Goal: Check status: Check status

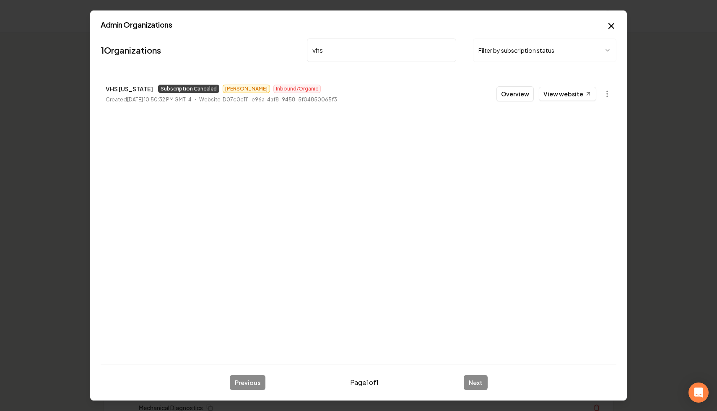
click at [448, 51] on input "vhs" at bounding box center [381, 50] width 149 height 23
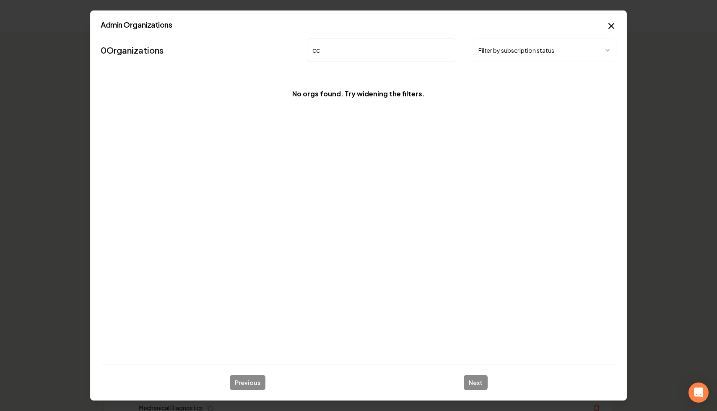
type input "c"
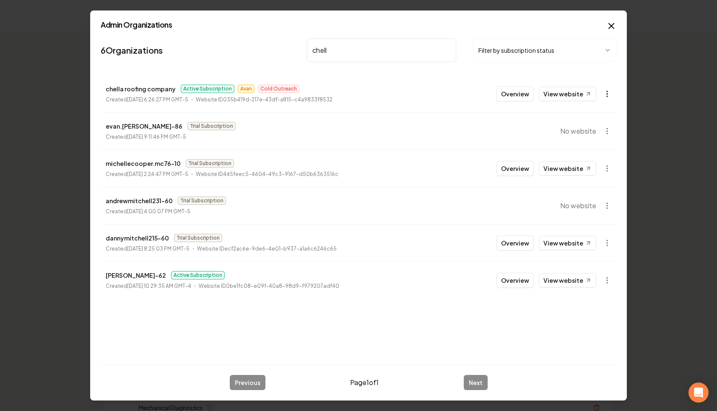
type input "chell"
click at [607, 96] on circle "button" at bounding box center [607, 96] width 1 height 1
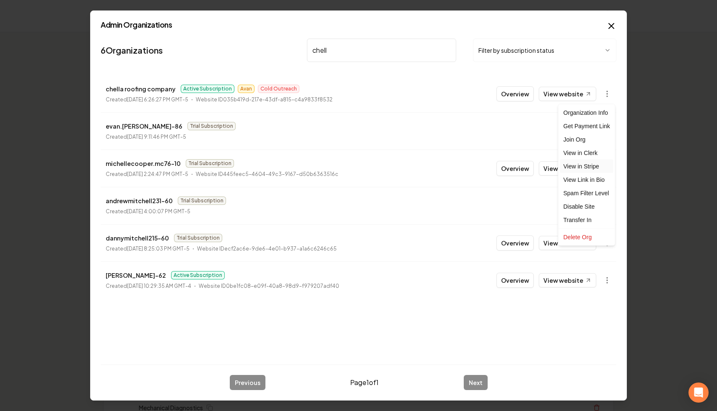
click at [602, 164] on link "View in Stripe" at bounding box center [586, 166] width 53 height 13
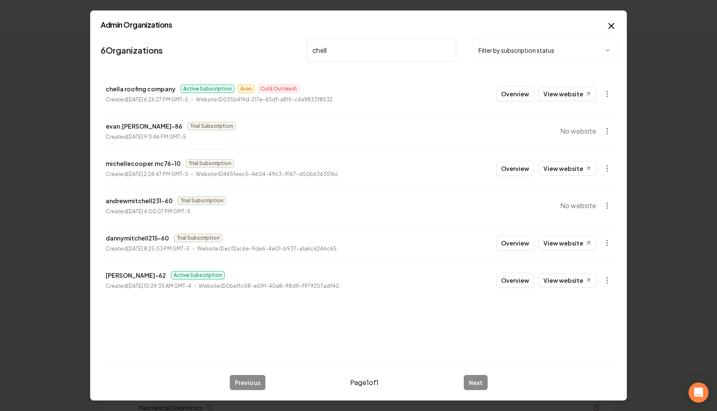
click at [447, 50] on input "chell" at bounding box center [381, 50] width 149 height 23
click at [509, 51] on button "Filter by subscription status" at bounding box center [544, 50] width 143 height 23
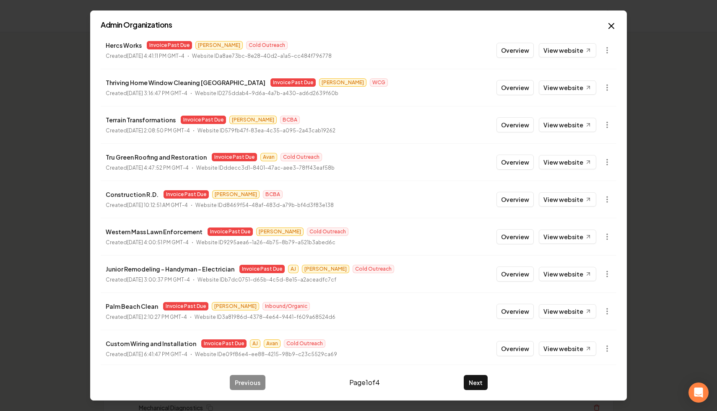
scroll to position [90, 0]
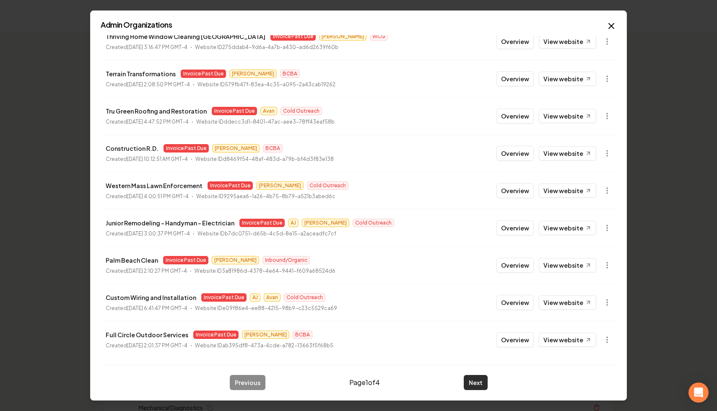
click at [480, 385] on button "Next" at bounding box center [476, 382] width 24 height 15
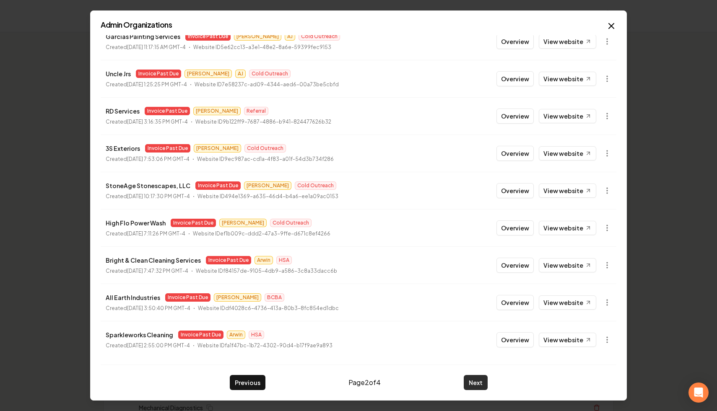
click at [484, 384] on button "Next" at bounding box center [476, 382] width 24 height 15
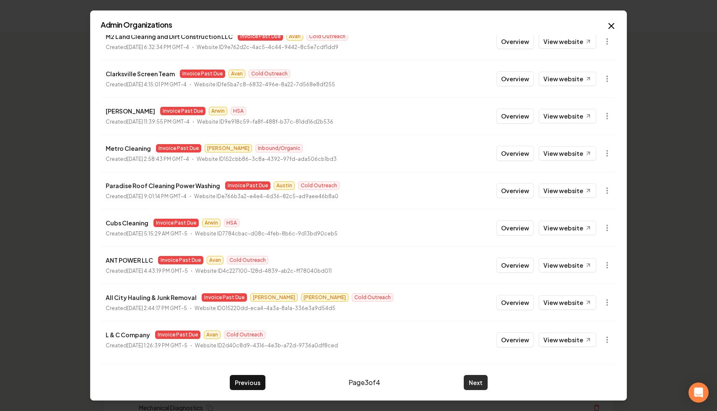
click at [471, 387] on button "Next" at bounding box center [476, 382] width 24 height 15
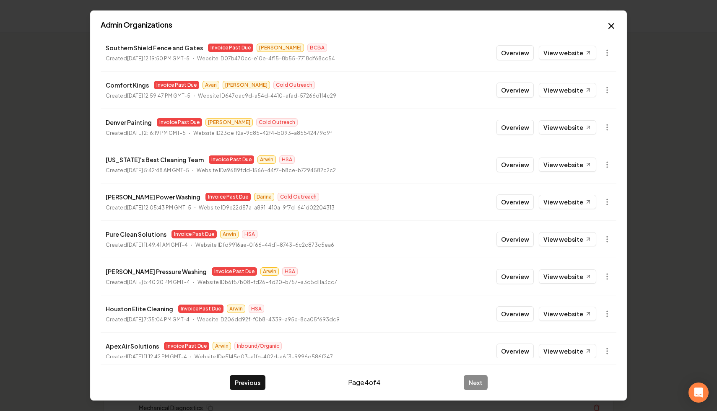
scroll to position [0, 0]
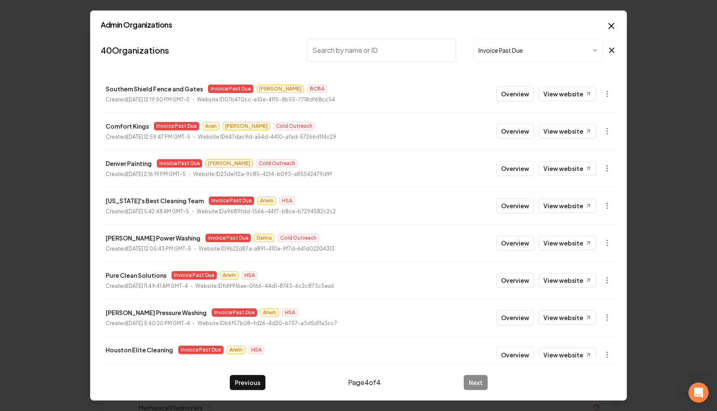
click at [390, 51] on input "search" at bounding box center [381, 50] width 149 height 23
click at [610, 48] on icon at bounding box center [612, 50] width 5 height 5
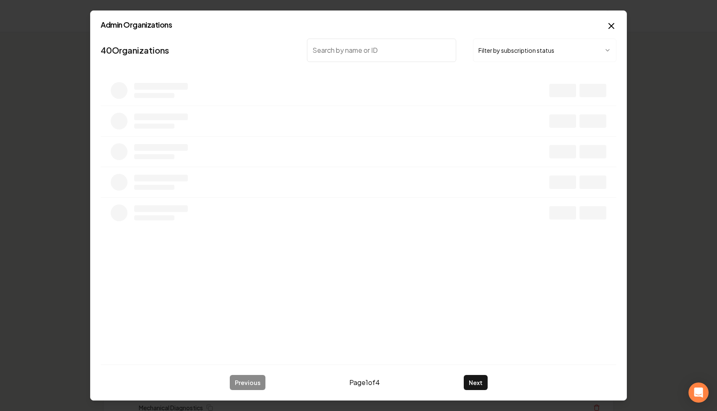
click at [425, 50] on input "search" at bounding box center [381, 50] width 149 height 23
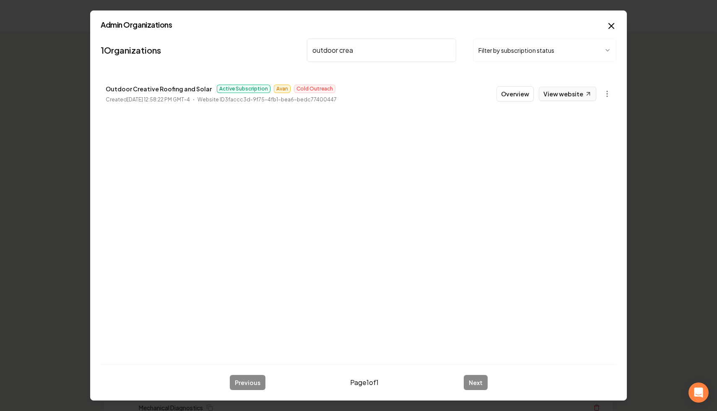
click at [576, 93] on link "View website" at bounding box center [567, 94] width 57 height 14
drag, startPoint x: 387, startPoint y: 53, endPoint x: 267, endPoint y: 4, distance: 130.3
click at [267, 4] on body "Organization Rebolt Site Builder 2457 companies Add New Business Logo Company N…" at bounding box center [358, 205] width 717 height 411
type input "herc"
click at [602, 93] on button "button" at bounding box center [607, 94] width 17 height 17
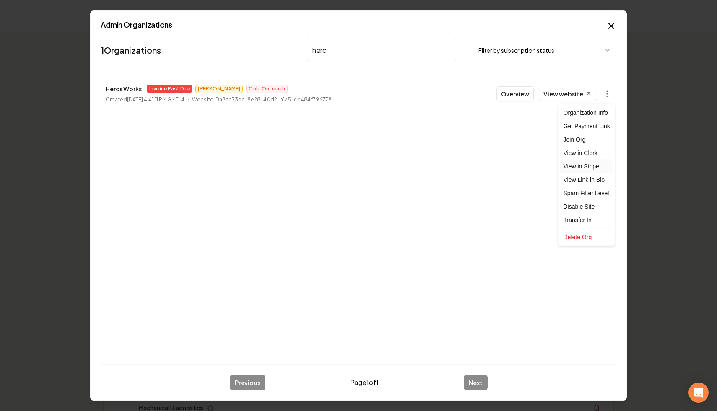
click at [602, 167] on link "View in Stripe" at bounding box center [586, 166] width 53 height 13
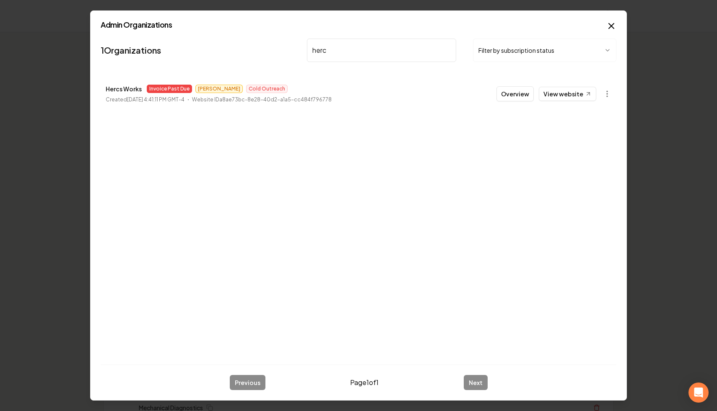
click at [449, 50] on input "herc" at bounding box center [381, 50] width 149 height 23
click at [516, 52] on button "Filter by subscription status" at bounding box center [544, 50] width 143 height 23
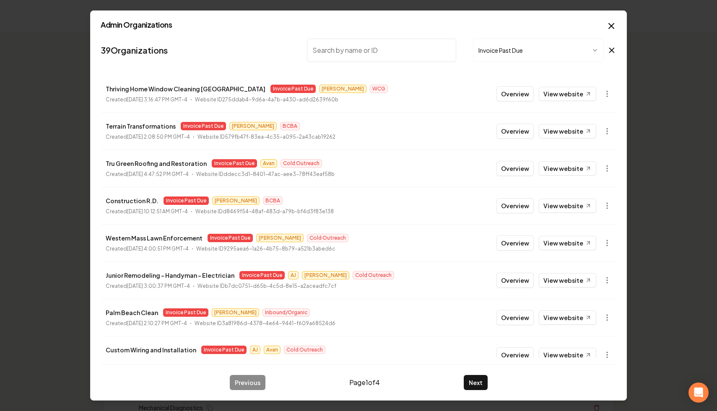
click at [612, 24] on icon "button" at bounding box center [611, 25] width 5 height 5
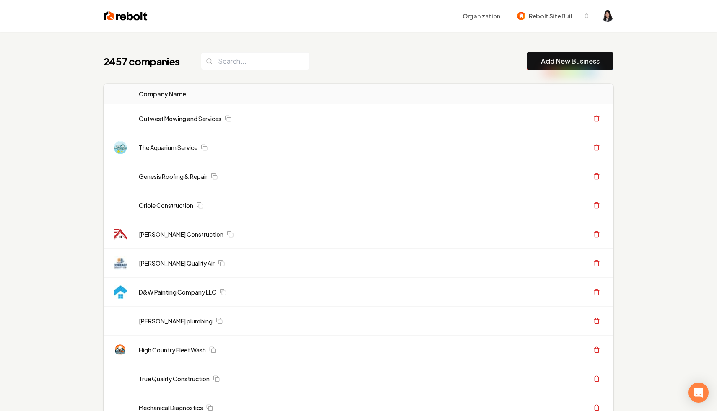
click at [454, 68] on div "2457 companies Add New Business" at bounding box center [359, 61] width 510 height 18
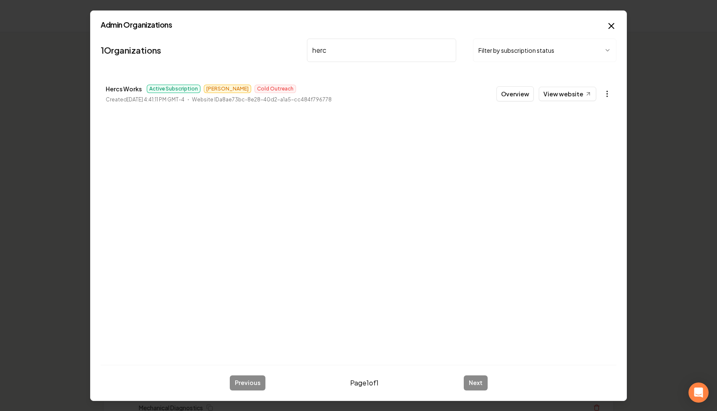
type input "herc"
click at [610, 96] on icon "button" at bounding box center [607, 94] width 8 height 8
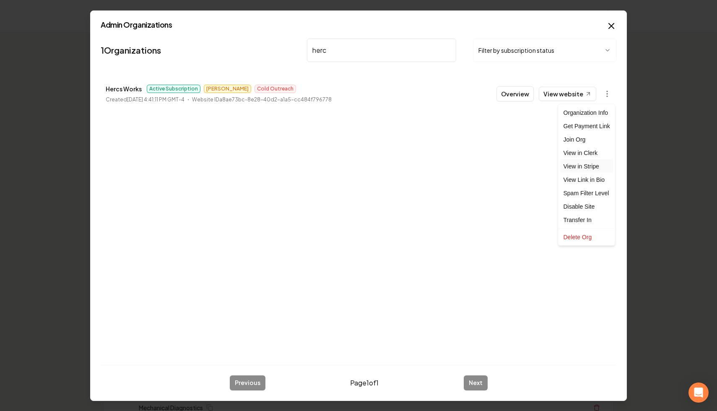
click at [603, 169] on link "View in Stripe" at bounding box center [586, 166] width 53 height 13
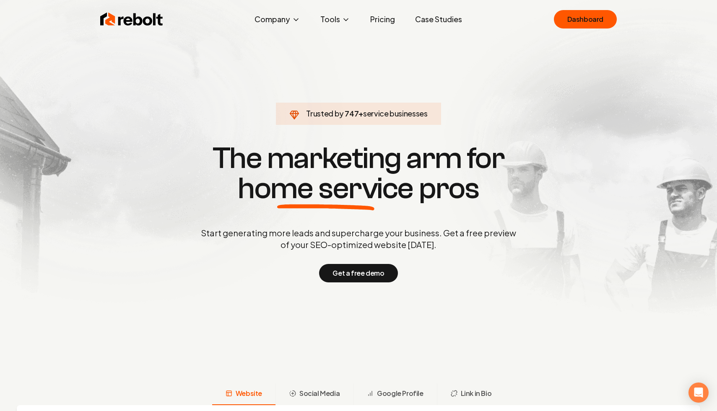
click at [607, 3] on img at bounding box center [358, 166] width 717 height 333
click at [560, 40] on section "Trusted by 835 + service businesses The marketing arm for home service pros Sta…" at bounding box center [358, 212] width 416 height 370
click at [595, 15] on link "Dashboard" at bounding box center [585, 19] width 63 height 18
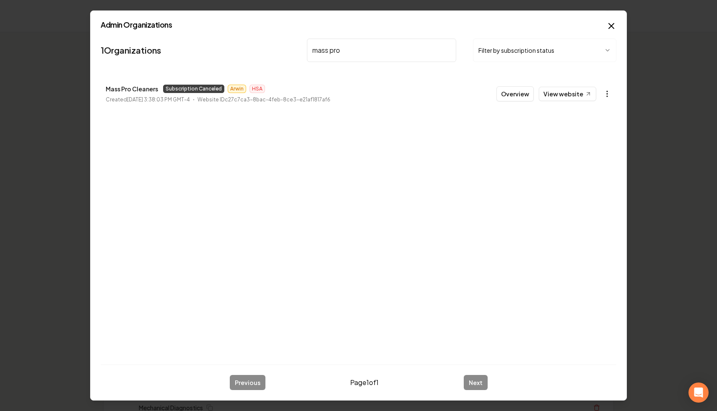
type input "mass pro"
click at [607, 93] on icon "button" at bounding box center [607, 94] width 8 height 8
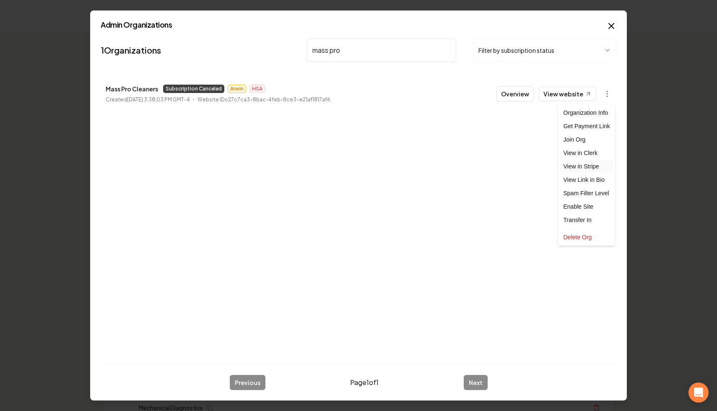
click at [597, 165] on link "View in Stripe" at bounding box center [586, 166] width 53 height 13
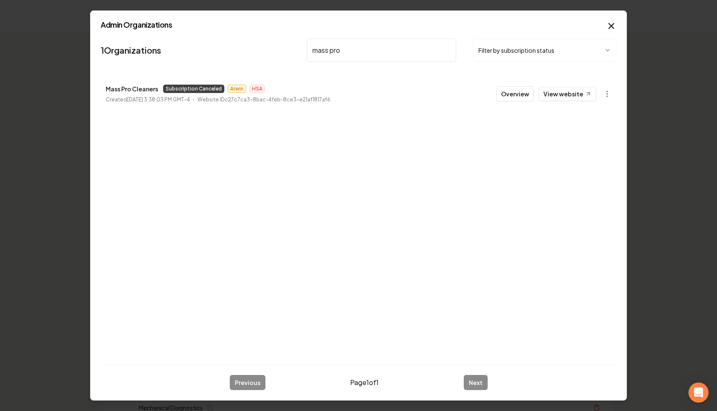
click at [606, 95] on icon "button" at bounding box center [607, 94] width 8 height 8
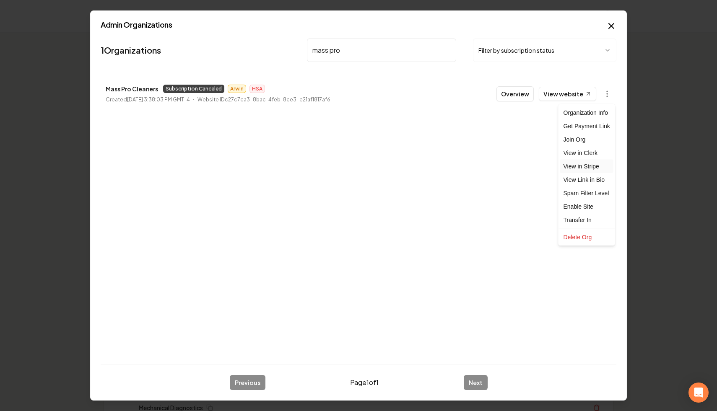
click at [599, 167] on link "View in Stripe" at bounding box center [586, 166] width 53 height 13
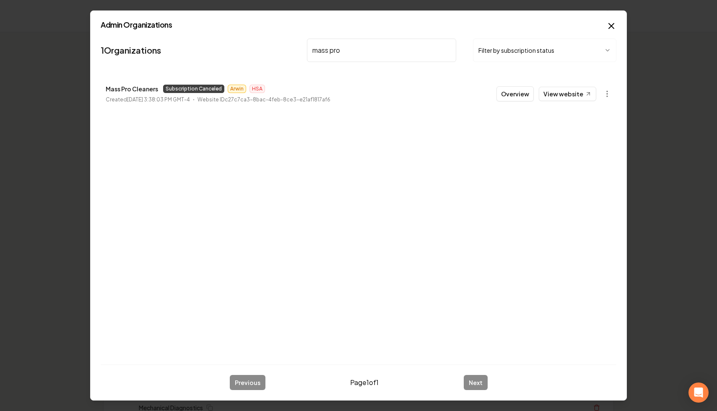
click at [571, 102] on li "Mass Pro Cleaners Subscription Canceled Arwin HSA Created September 23, 2024, 3…" at bounding box center [359, 93] width 516 height 37
click at [573, 94] on link "View website" at bounding box center [567, 94] width 57 height 14
click at [610, 90] on icon "button" at bounding box center [607, 94] width 8 height 8
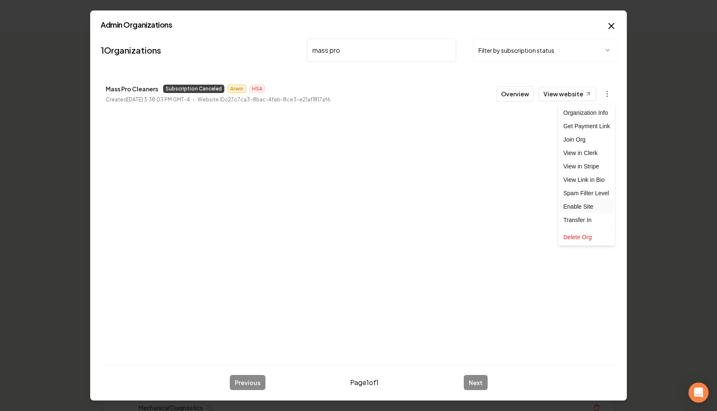
click at [590, 204] on div "Enable Site" at bounding box center [586, 206] width 53 height 13
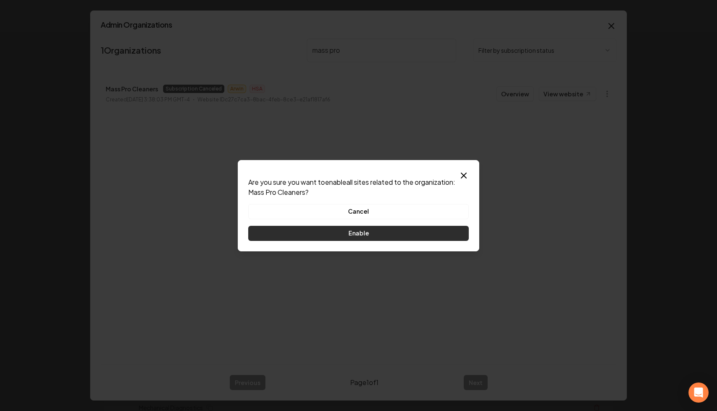
click at [418, 237] on button "Enable" at bounding box center [358, 233] width 221 height 15
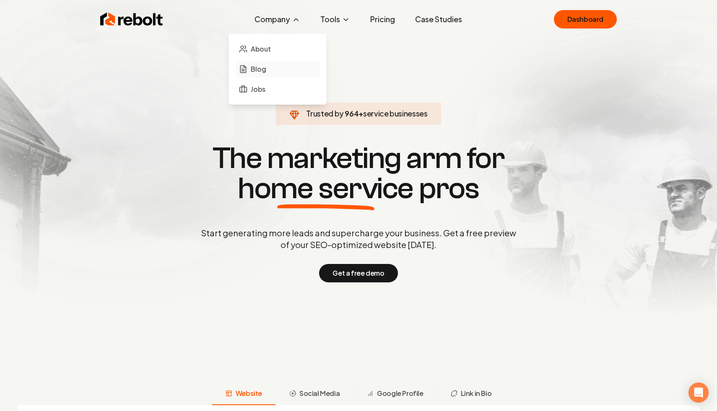
click at [260, 70] on span "Blog" at bounding box center [259, 69] width 16 height 10
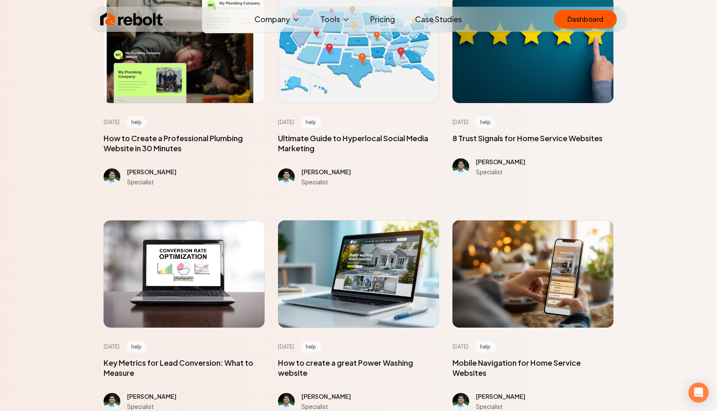
scroll to position [324, 0]
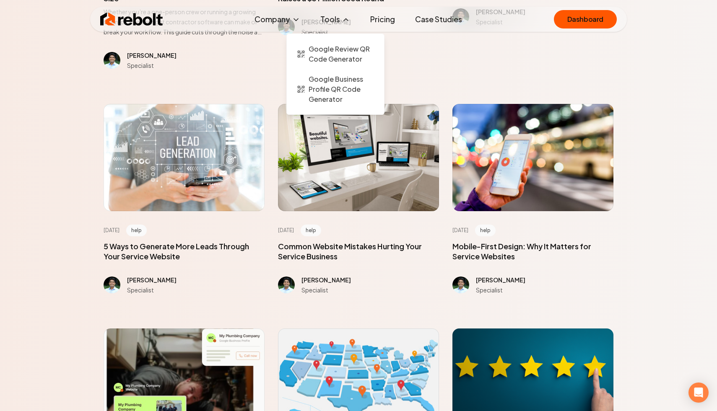
click at [343, 18] on icon at bounding box center [346, 20] width 8 height 8
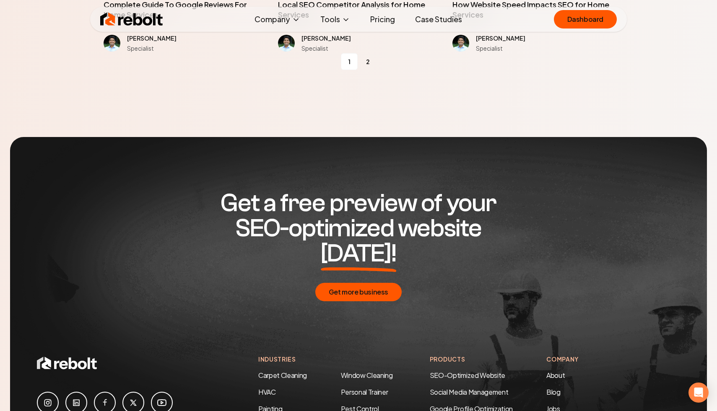
scroll to position [1461, 0]
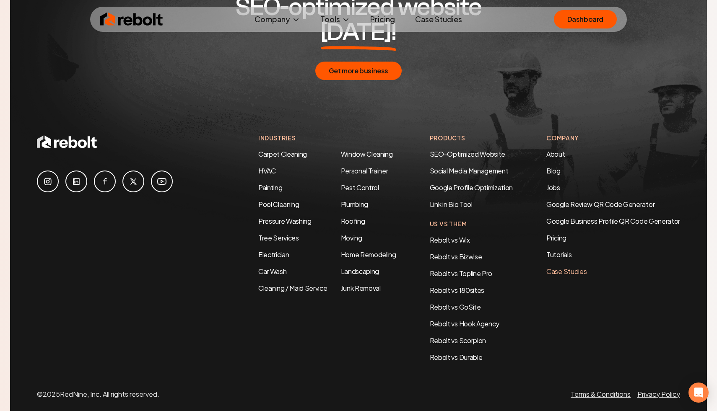
click at [572, 267] on link "Case Studies" at bounding box center [613, 272] width 134 height 10
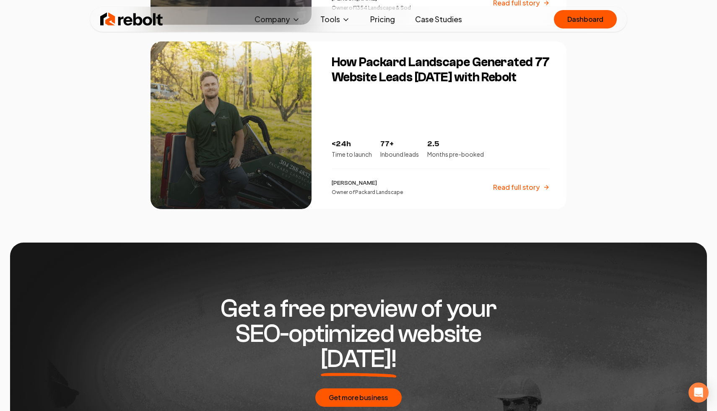
scroll to position [1783, 0]
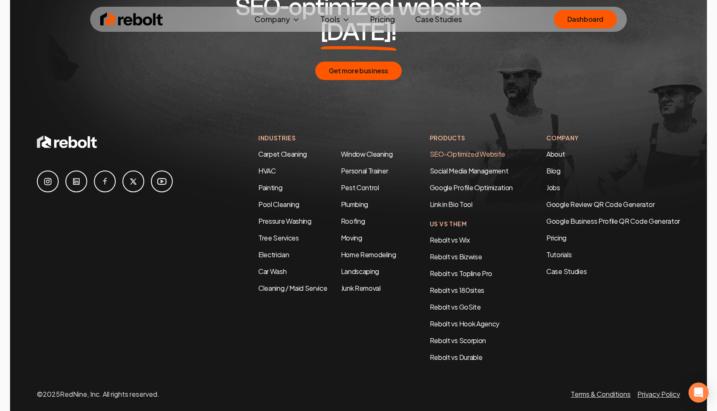
click at [470, 150] on link "SEO-Optimized Website" at bounding box center [467, 154] width 75 height 9
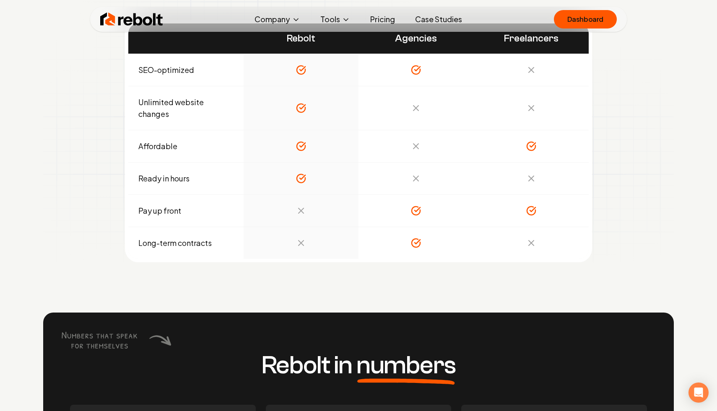
scroll to position [2750, 0]
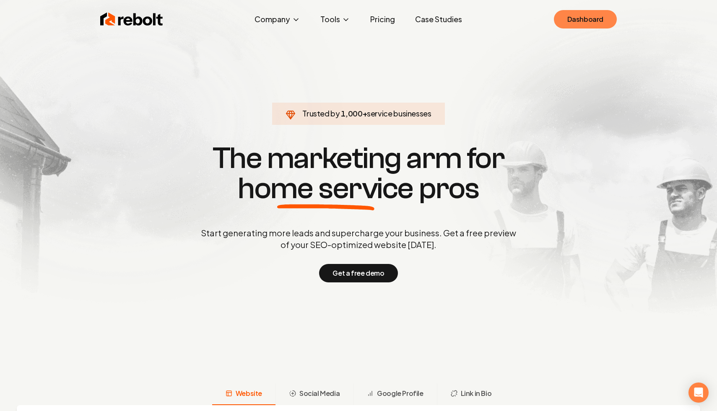
click at [581, 16] on link "Dashboard" at bounding box center [585, 19] width 63 height 18
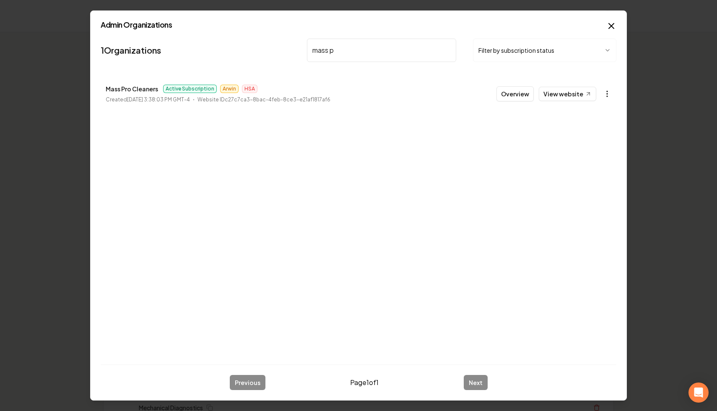
type input "mass p"
click at [603, 97] on icon "button" at bounding box center [607, 94] width 8 height 8
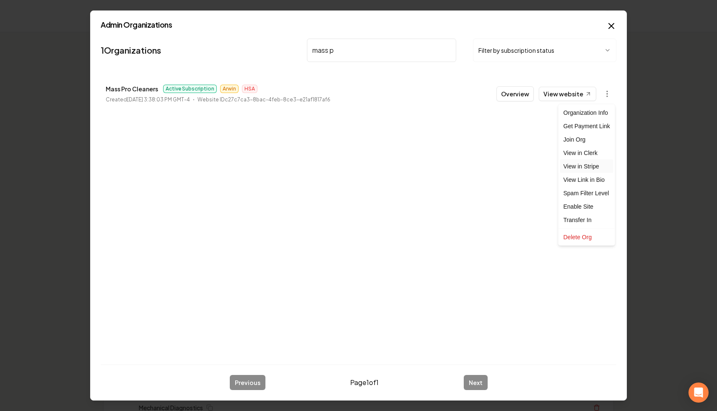
click at [594, 166] on link "View in Stripe" at bounding box center [586, 166] width 53 height 13
click at [596, 206] on div "Enable Site" at bounding box center [586, 206] width 53 height 13
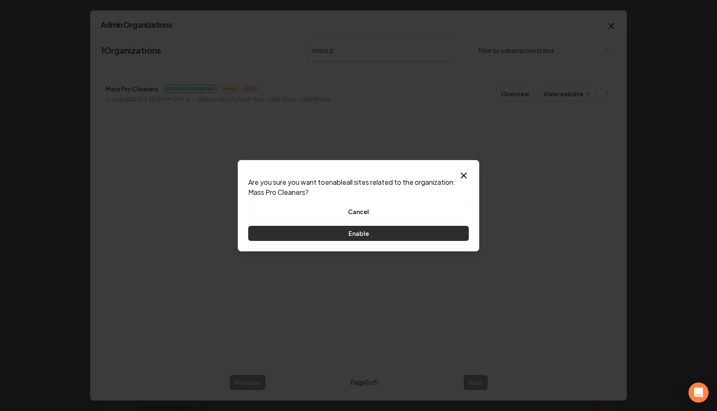
click at [398, 235] on button "Enable" at bounding box center [358, 233] width 221 height 15
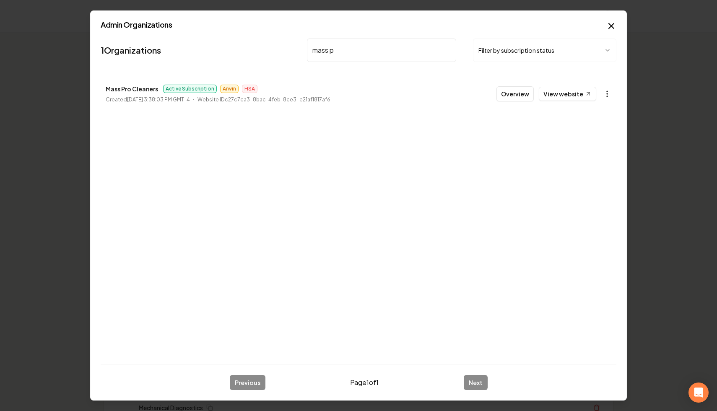
click at [604, 96] on icon "button" at bounding box center [607, 94] width 8 height 8
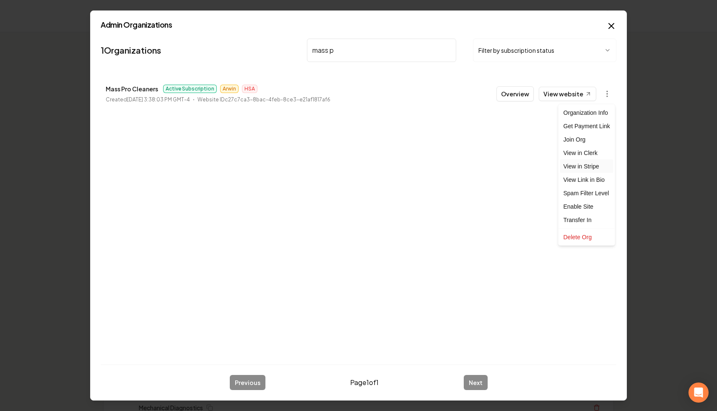
click at [591, 168] on link "View in Stripe" at bounding box center [586, 166] width 53 height 13
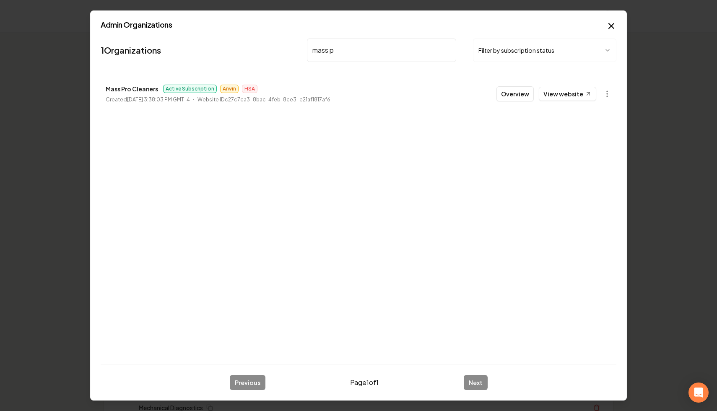
click at [610, 22] on icon "button" at bounding box center [611, 26] width 10 height 10
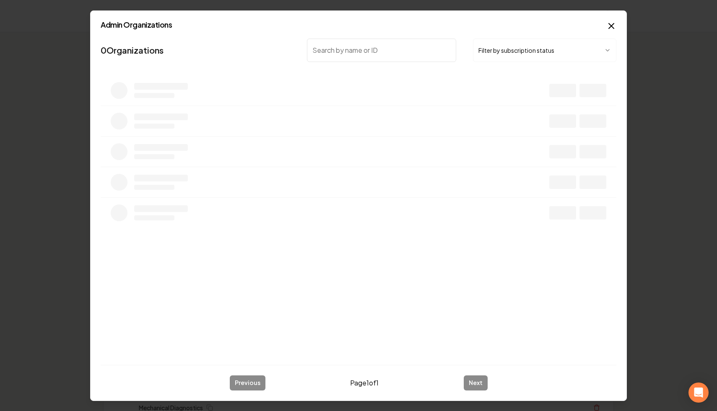
click at [549, 57] on button "Filter by subscription status" at bounding box center [544, 50] width 143 height 23
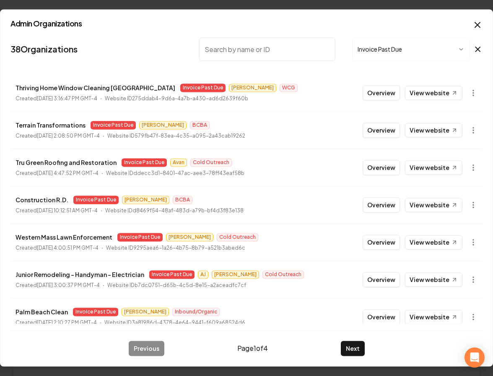
click at [255, 52] on input "search" at bounding box center [267, 48] width 136 height 23
type input "earth"
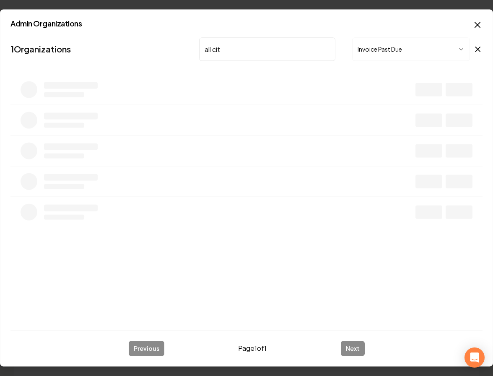
type input "all city"
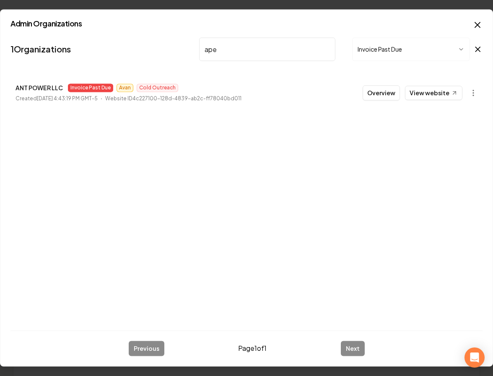
type input "apex"
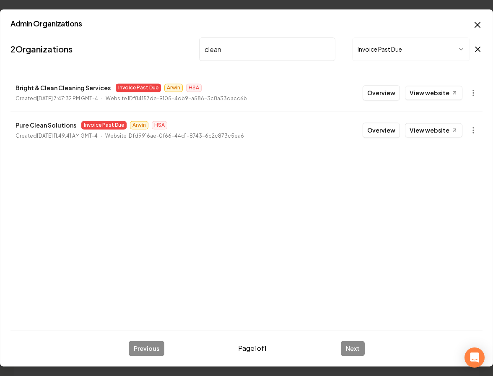
click at [208, 50] on input "clean" at bounding box center [267, 48] width 136 height 23
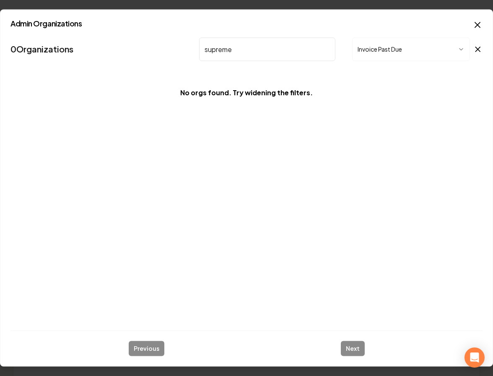
click at [228, 52] on input "supreme" at bounding box center [267, 48] width 136 height 23
click at [483, 52] on div "Admin Organizations 0 Organizations constr Invoice Past Due No orgs found. Try …" at bounding box center [246, 187] width 493 height 357
click at [480, 51] on icon at bounding box center [477, 49] width 9 height 10
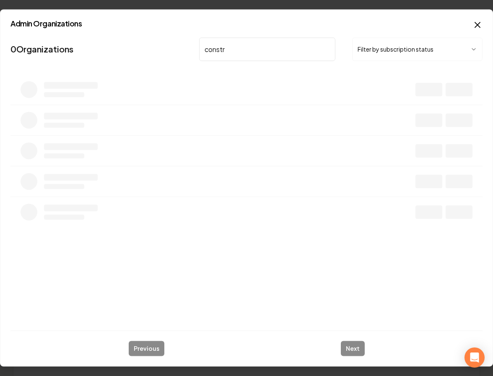
click at [292, 44] on input "constr" at bounding box center [267, 48] width 136 height 23
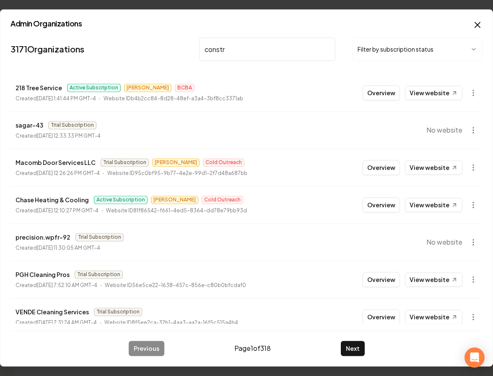
click at [279, 50] on input "constr" at bounding box center [267, 48] width 136 height 23
type input "construction r"
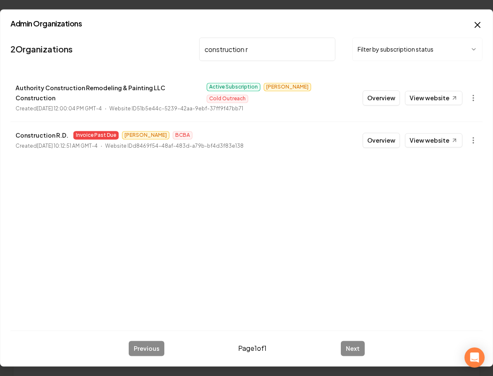
click at [327, 46] on input "construction r" at bounding box center [267, 48] width 136 height 23
click at [326, 48] on input "construction r" at bounding box center [267, 48] width 136 height 23
click at [386, 48] on button "Filter by subscription status" at bounding box center [417, 48] width 130 height 23
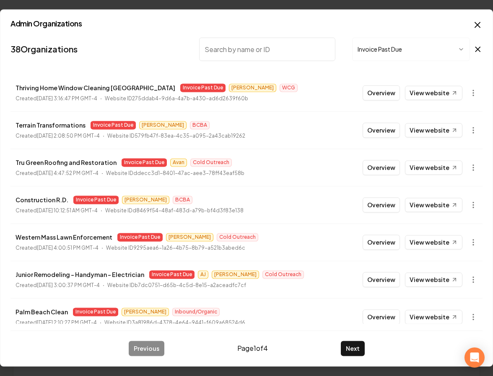
click at [227, 48] on input "search" at bounding box center [267, 48] width 136 height 23
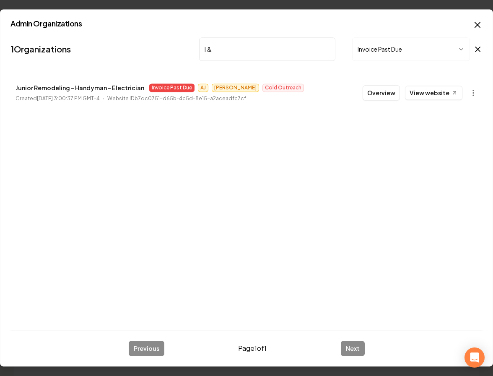
type input "l & c"
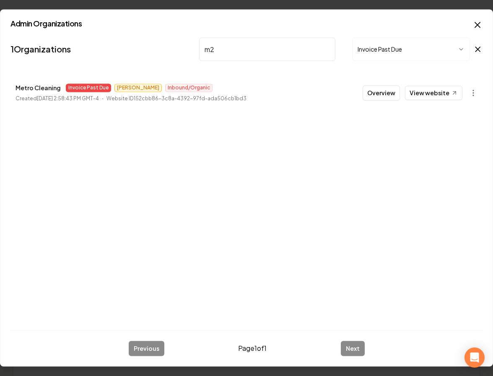
type input "m2"
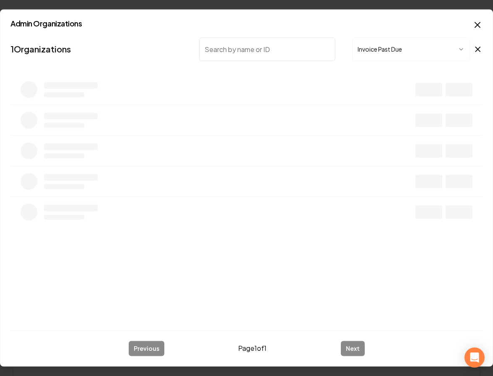
type input "p"
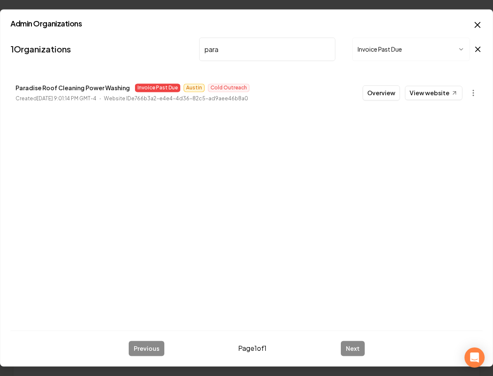
type input "para"
click at [220, 48] on input "para" at bounding box center [267, 48] width 136 height 23
click at [213, 48] on input "para" at bounding box center [267, 48] width 136 height 23
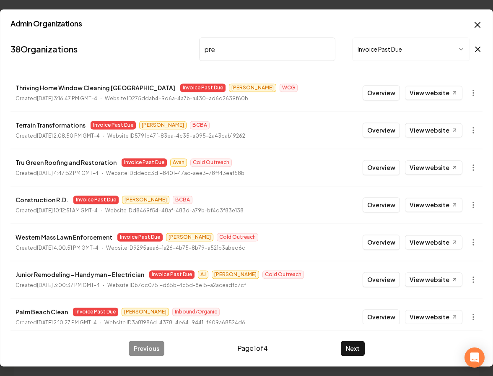
type input "pret"
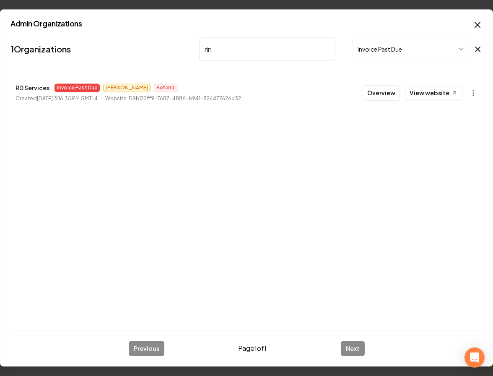
type input "rinc"
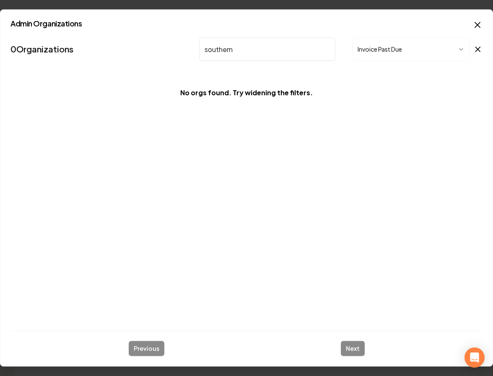
click at [215, 48] on input "southern" at bounding box center [267, 48] width 136 height 23
type input "sparklewo"
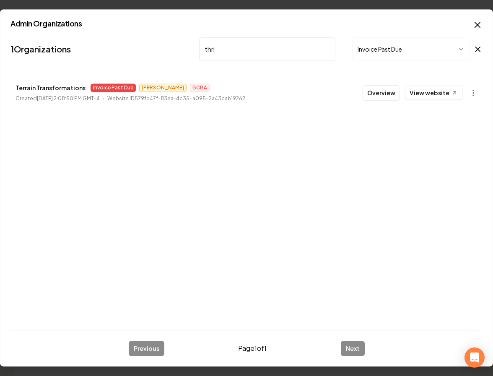
type input "thriv"
type input "3s"
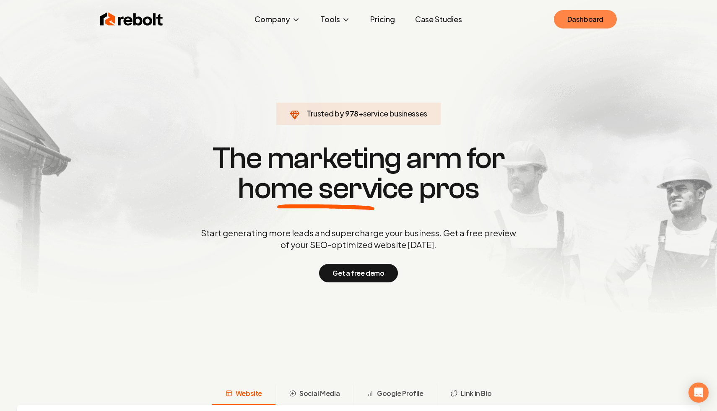
click at [493, 24] on link "Dashboard" at bounding box center [585, 19] width 63 height 18
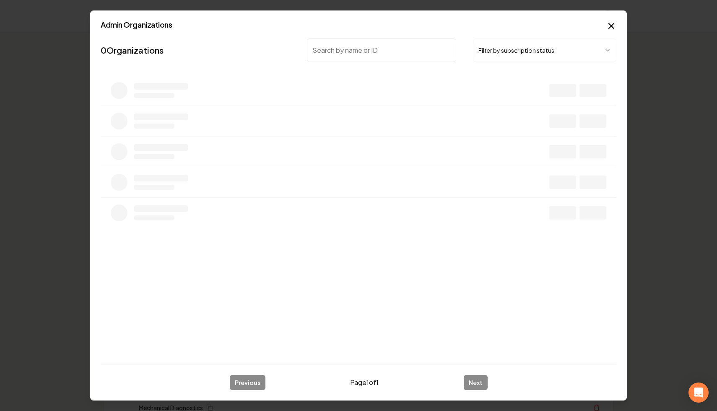
click at [493, 47] on button "Filter by subscription status" at bounding box center [544, 50] width 143 height 23
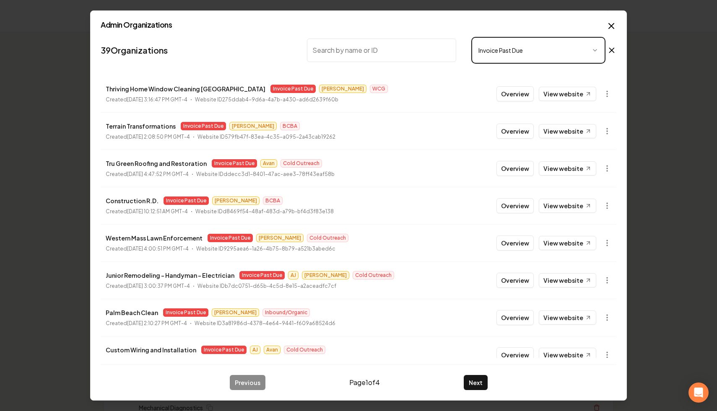
scroll to position [90, 0]
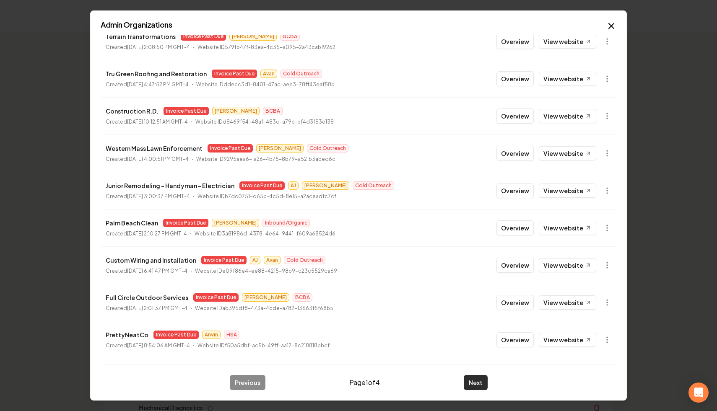
click at [470, 375] on button "Next" at bounding box center [476, 382] width 24 height 15
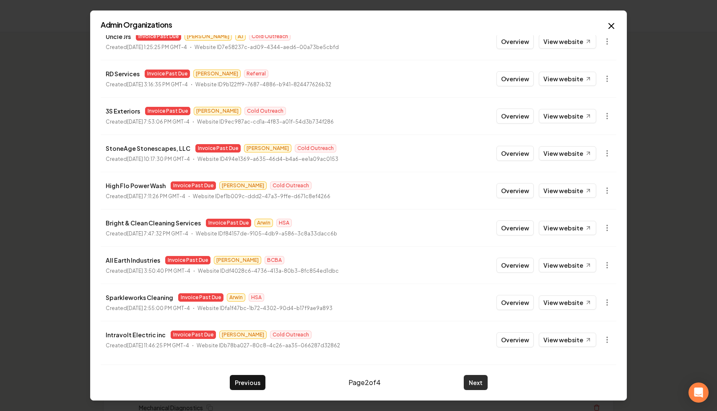
click at [473, 375] on button "Next" at bounding box center [476, 382] width 24 height 15
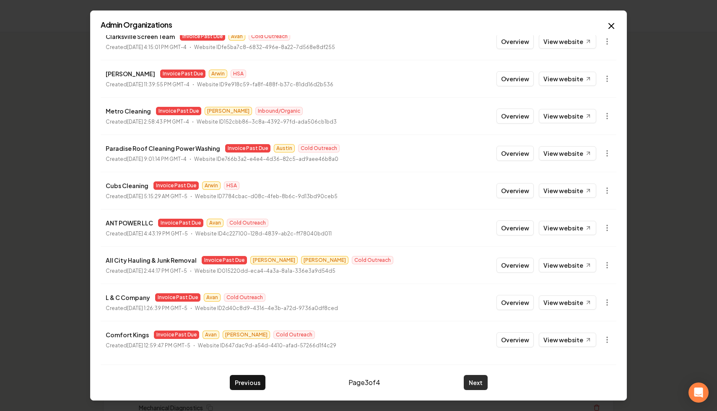
click at [470, 375] on button "Next" at bounding box center [476, 382] width 24 height 15
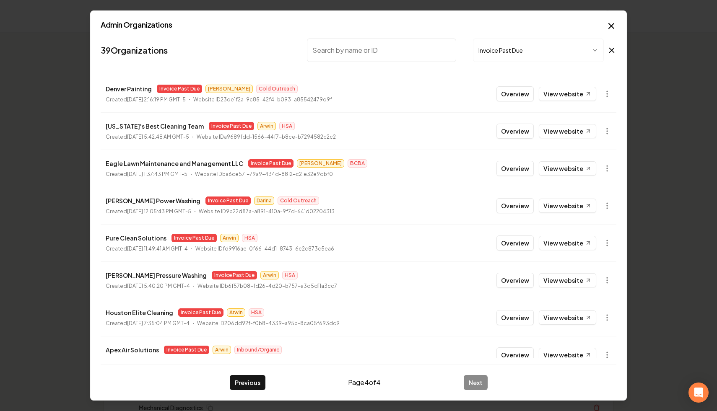
scroll to position [0, 0]
click at [493, 171] on icon "button" at bounding box center [607, 168] width 8 height 8
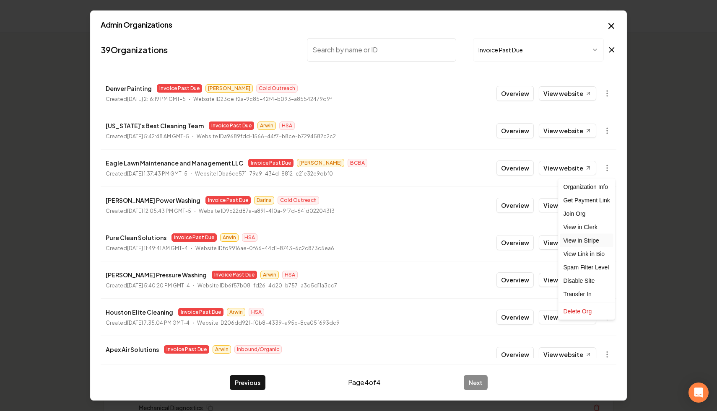
click at [493, 238] on link "View in Stripe" at bounding box center [586, 240] width 53 height 13
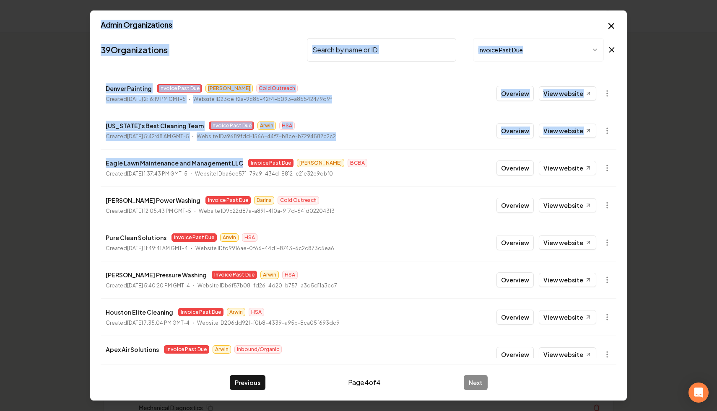
drag, startPoint x: 239, startPoint y: 164, endPoint x: 81, endPoint y: 163, distance: 158.5
click at [81, 163] on body "Organization Rebolt Site Builder 2458 companies Add New Business Logo Company N…" at bounding box center [358, 205] width 717 height 411
click at [110, 163] on p "Eagle Lawn Maintenance and Management LLC" at bounding box center [174, 163] width 137 height 10
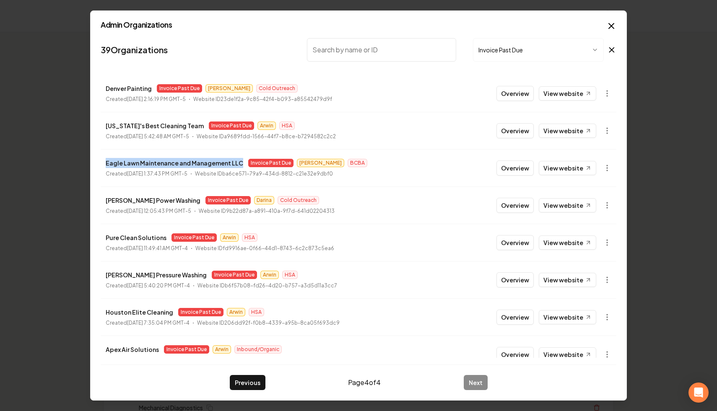
drag, startPoint x: 102, startPoint y: 163, endPoint x: 236, endPoint y: 166, distance: 134.2
click at [236, 166] on li "Eagle Lawn Maintenance and Management LLC Invoice Past Due Anthony BCBA Created…" at bounding box center [359, 167] width 516 height 37
copy p "Eagle Lawn Maintenance and Management LLC"
click at [493, 50] on icon at bounding box center [611, 50] width 9 height 10
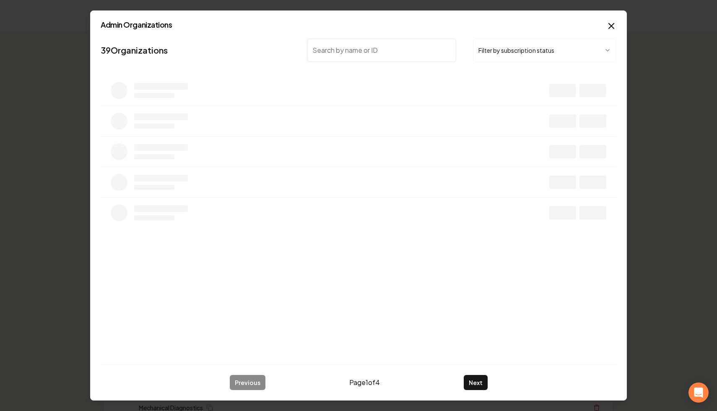
click at [390, 55] on input "search" at bounding box center [381, 50] width 149 height 23
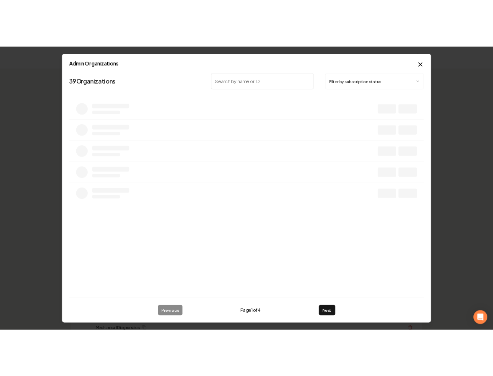
scroll to position [0, 0]
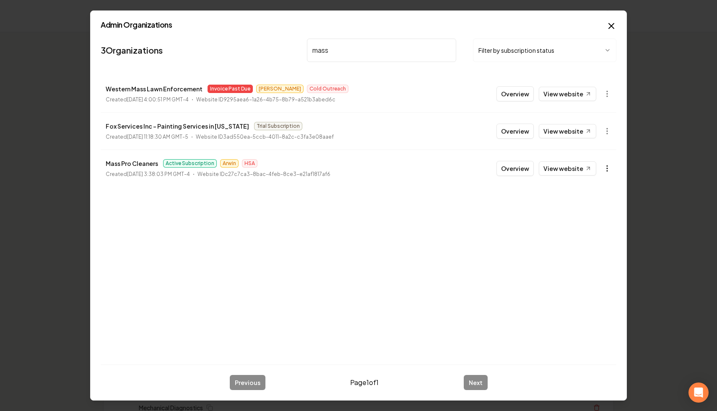
type input "mass"
click at [493, 170] on icon "button" at bounding box center [607, 168] width 8 height 8
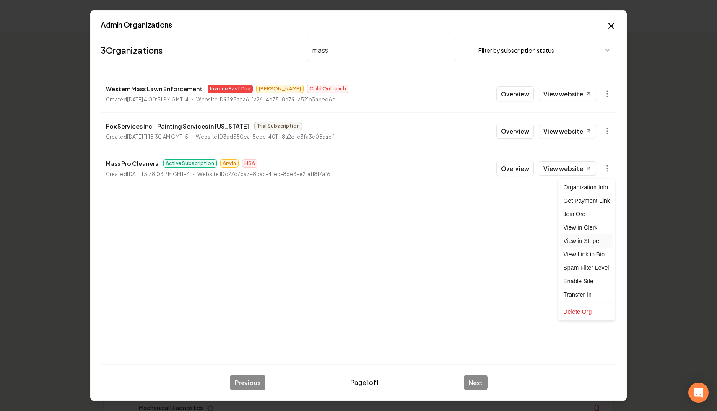
click at [493, 245] on link "View in Stripe" at bounding box center [586, 240] width 53 height 13
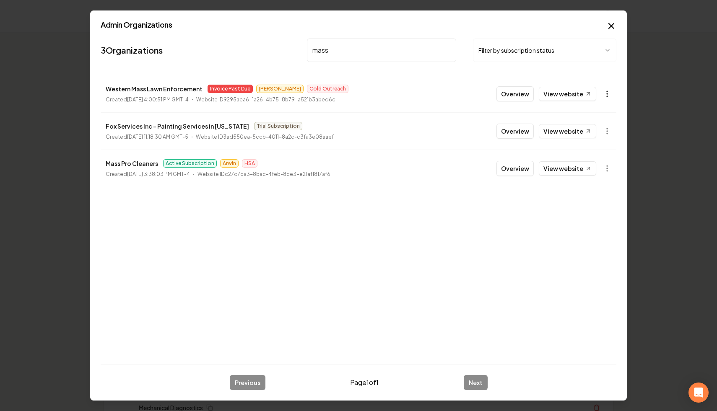
click at [493, 96] on circle "button" at bounding box center [607, 96] width 1 height 1
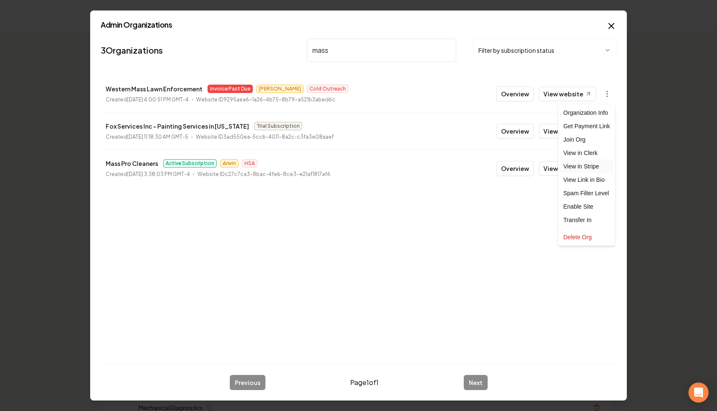
click at [493, 168] on link "View in Stripe" at bounding box center [586, 166] width 53 height 13
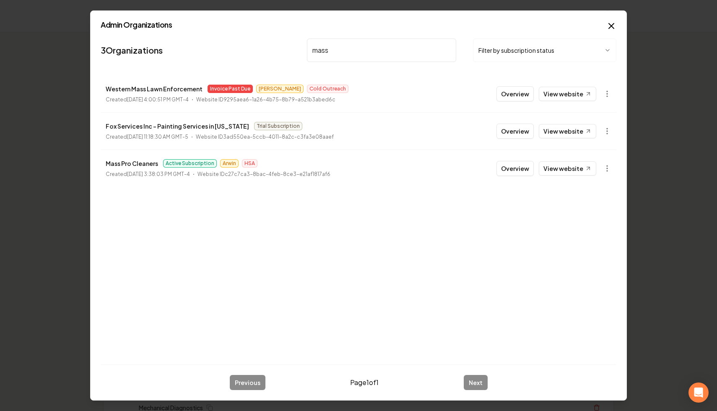
click at [446, 49] on input "mass" at bounding box center [381, 50] width 149 height 23
click at [493, 49] on button "Filter by subscription status" at bounding box center [544, 50] width 143 height 23
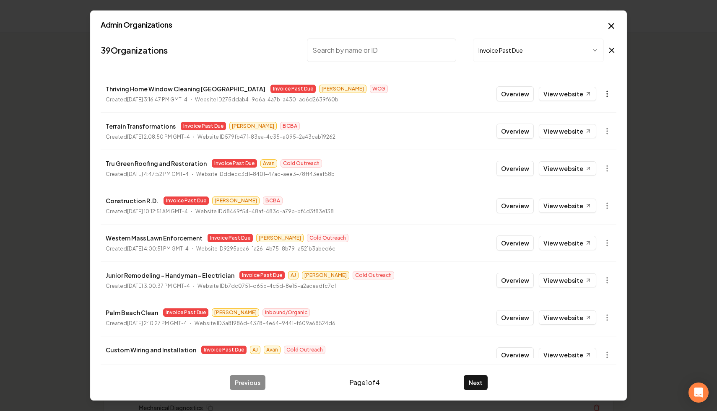
click at [493, 93] on icon "button" at bounding box center [607, 94] width 8 height 8
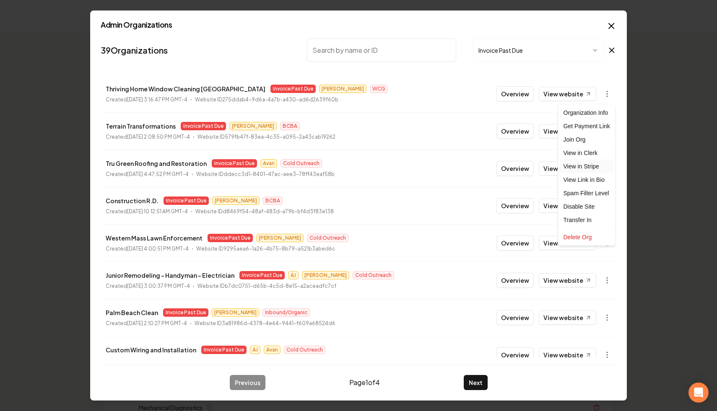
click at [493, 165] on link "View in Stripe" at bounding box center [586, 166] width 53 height 13
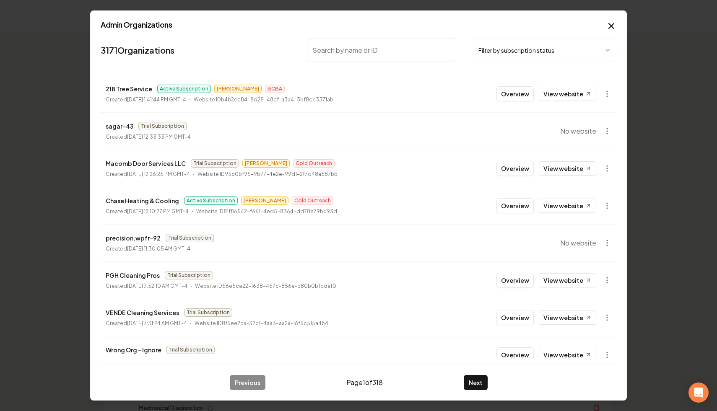
click at [493, 59] on button "Filter by subscription status" at bounding box center [544, 50] width 143 height 23
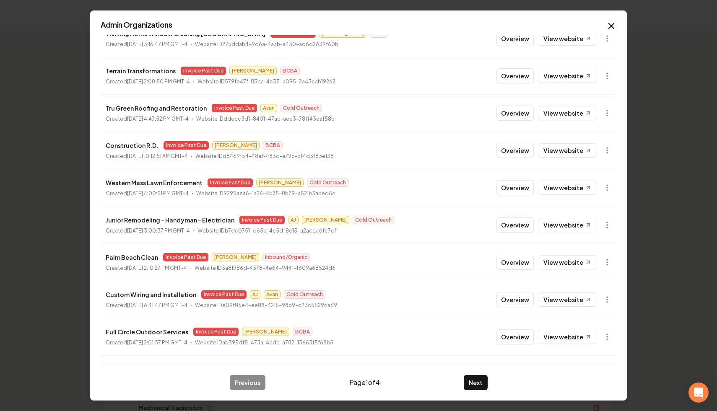
scroll to position [90, 0]
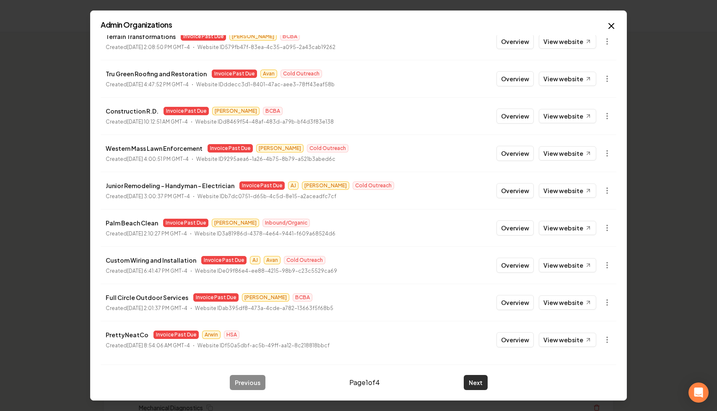
click at [470, 375] on button "Next" at bounding box center [476, 382] width 24 height 15
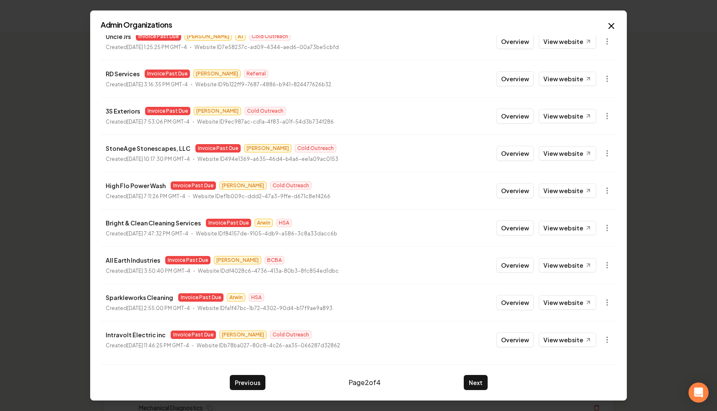
click at [474, 370] on div "Previous Page 2 of 4 Next" at bounding box center [359, 378] width 516 height 26
click at [473, 375] on button "Next" at bounding box center [476, 382] width 24 height 15
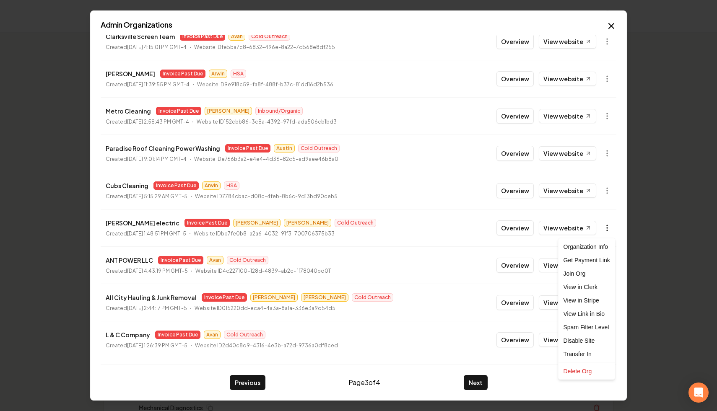
click at [493, 231] on icon "button" at bounding box center [607, 228] width 8 height 8
click at [493, 297] on link "View in Stripe" at bounding box center [586, 300] width 53 height 13
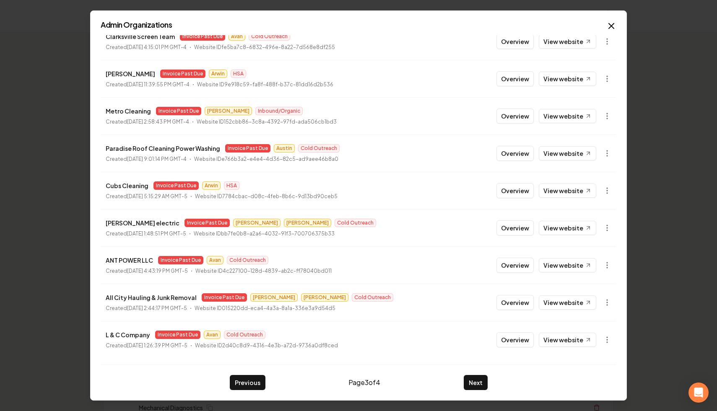
scroll to position [0, 0]
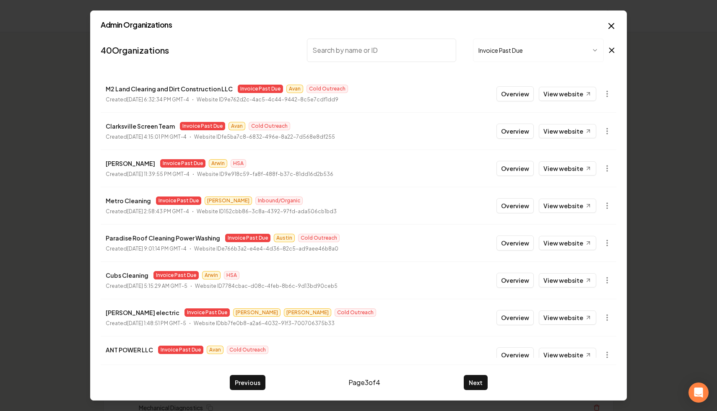
click at [387, 51] on input "search" at bounding box center [381, 50] width 149 height 23
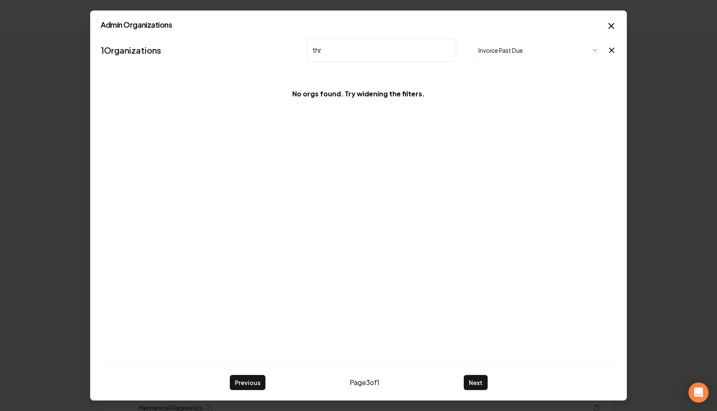
click at [493, 52] on icon at bounding box center [611, 50] width 9 height 10
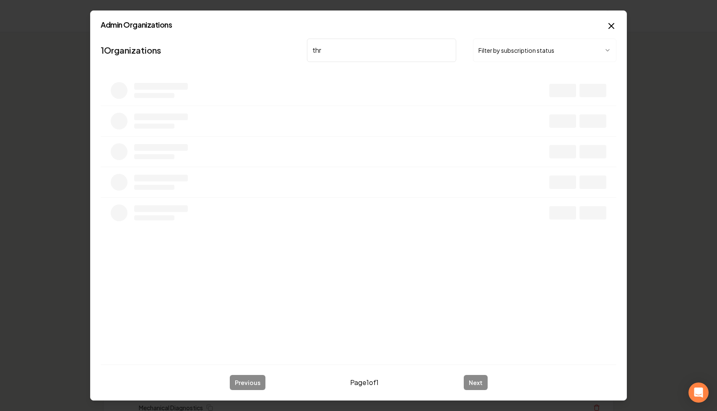
click at [407, 46] on input "thr" at bounding box center [381, 50] width 149 height 23
type input "thriving"
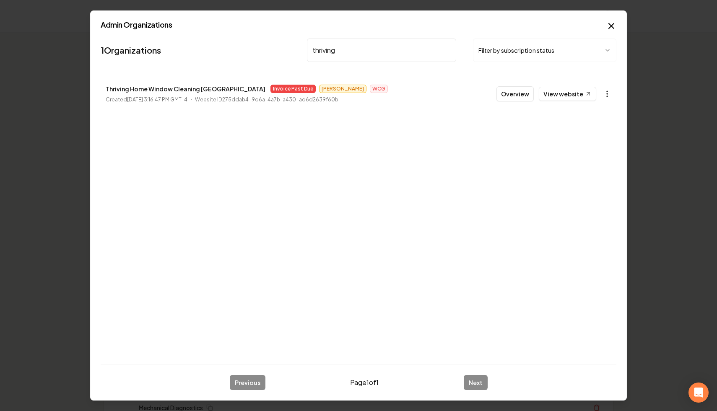
click at [493, 90] on icon "button" at bounding box center [607, 94] width 8 height 8
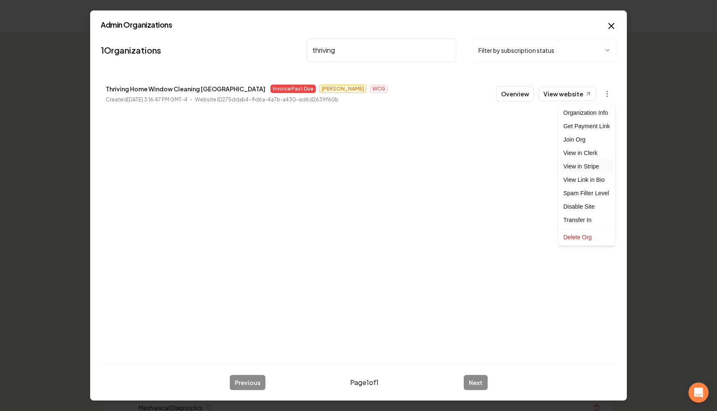
click at [493, 166] on link "View in Stripe" at bounding box center [586, 166] width 53 height 13
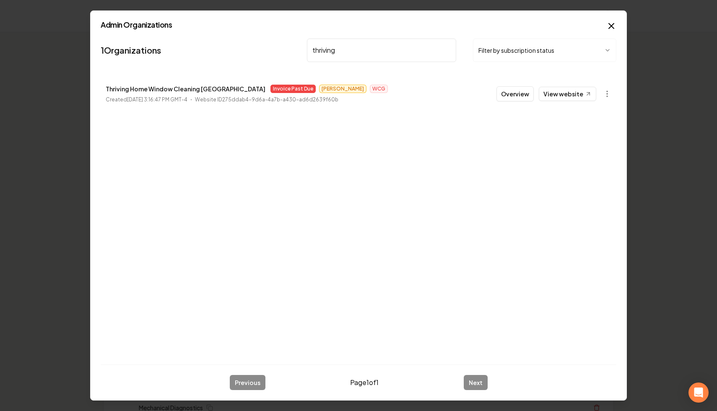
click at [446, 49] on input "thriving" at bounding box center [381, 50] width 149 height 23
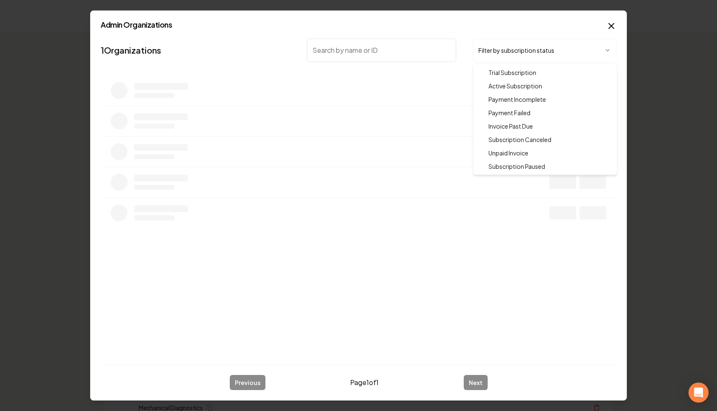
click at [493, 48] on body "Organization Rebolt Site Builder 2458 companies Add New Business Logo Company N…" at bounding box center [358, 205] width 717 height 411
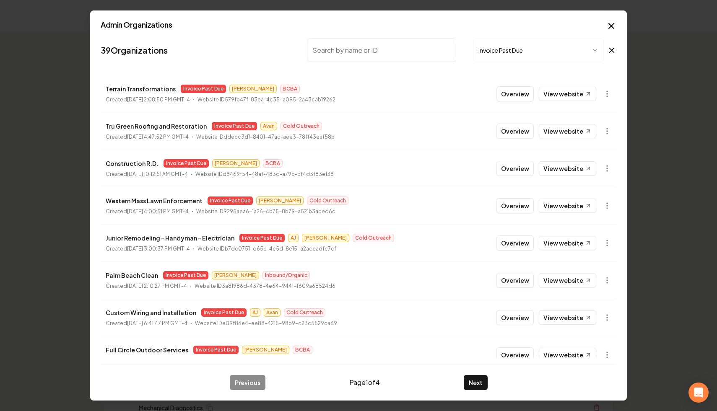
click at [411, 46] on input "search" at bounding box center [381, 50] width 149 height 23
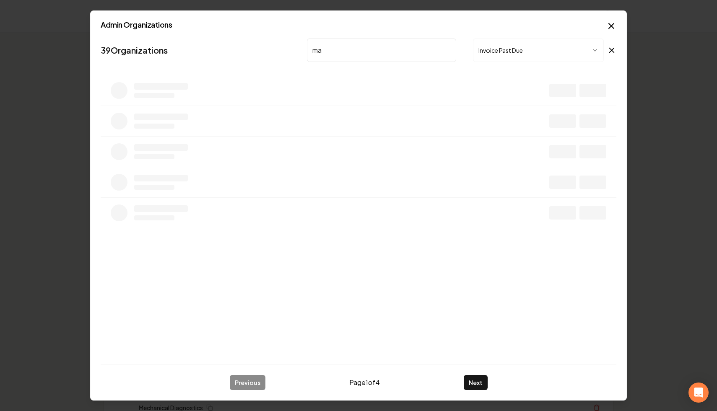
type input "m"
type input "a"
click at [493, 47] on div "Admin Organizations 0 Organizations mass Invoice Past Due Previous Next Close" at bounding box center [358, 205] width 537 height 391
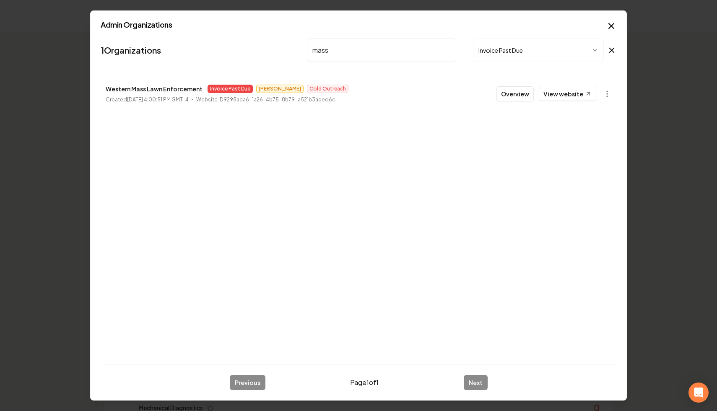
click at [493, 47] on icon at bounding box center [611, 50] width 9 height 10
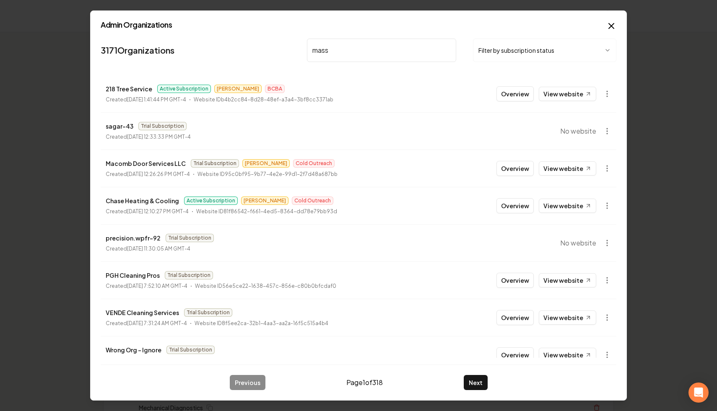
click at [429, 52] on input "mass" at bounding box center [381, 50] width 149 height 23
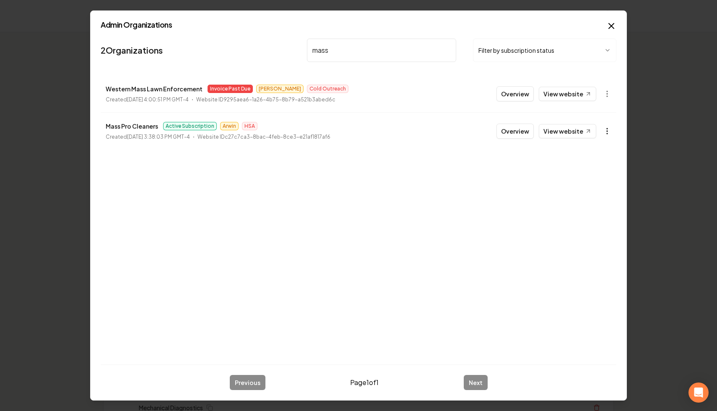
click at [493, 127] on icon "button" at bounding box center [607, 131] width 8 height 8
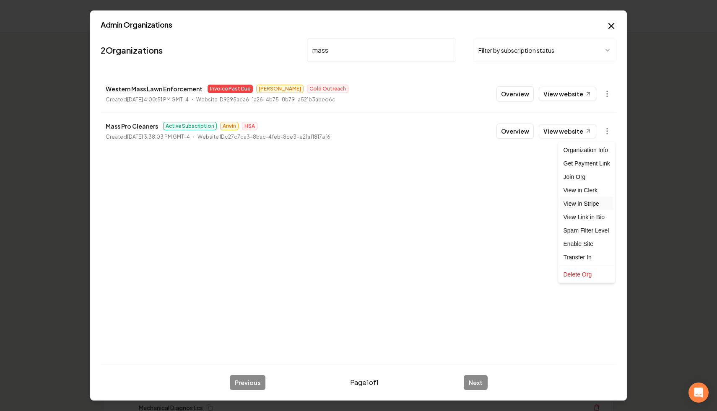
click at [493, 200] on link "View in Stripe" at bounding box center [586, 203] width 53 height 13
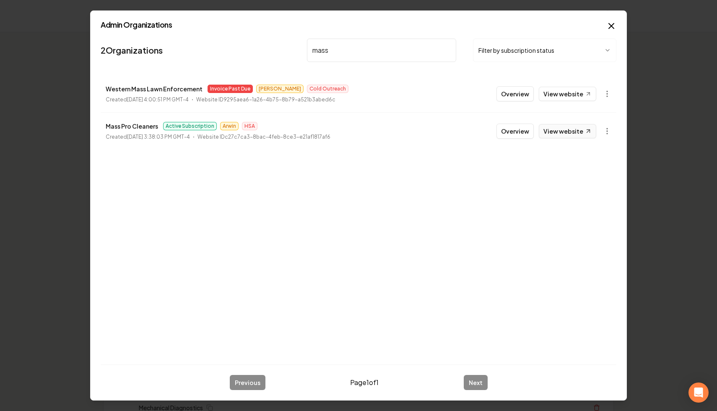
click at [493, 135] on link "View website" at bounding box center [567, 131] width 57 height 14
click at [493, 49] on button "Filter by subscription status" at bounding box center [544, 50] width 143 height 23
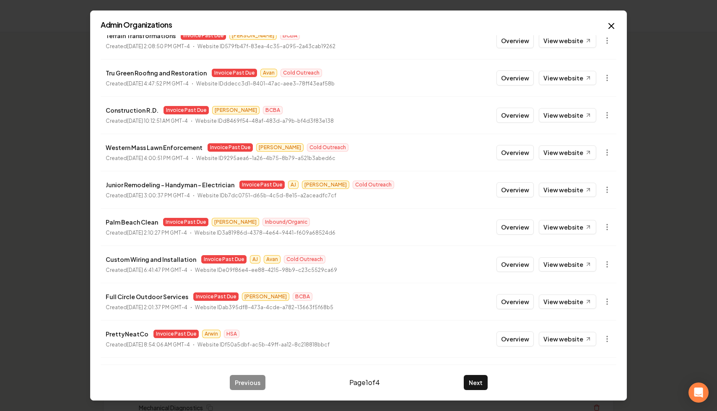
scroll to position [90, 0]
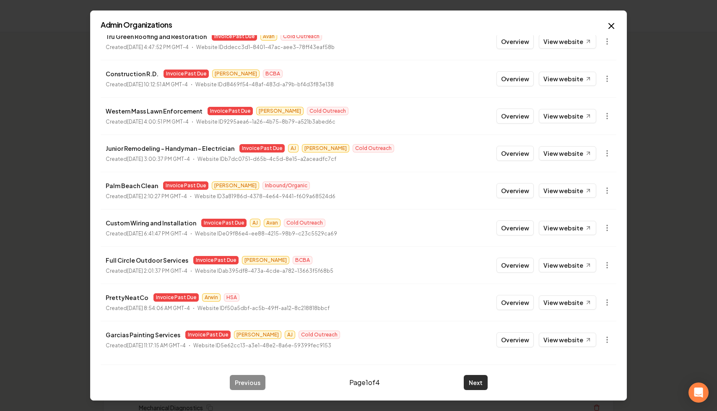
click at [482, 375] on button "Next" at bounding box center [476, 382] width 24 height 15
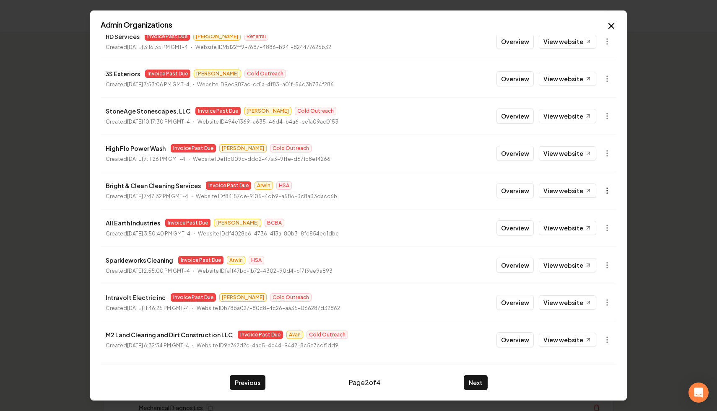
click at [493, 192] on icon "button" at bounding box center [607, 191] width 8 height 8
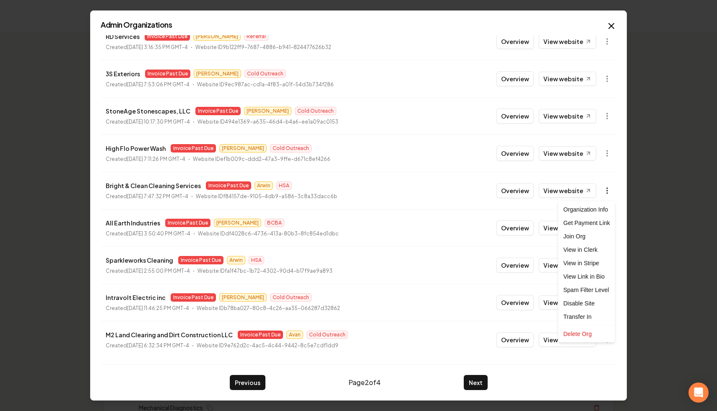
click at [493, 192] on div at bounding box center [358, 205] width 717 height 411
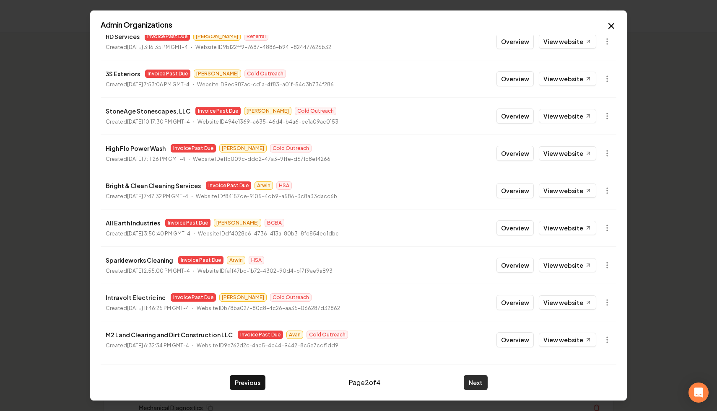
click at [475, 375] on button "Next" at bounding box center [476, 382] width 24 height 15
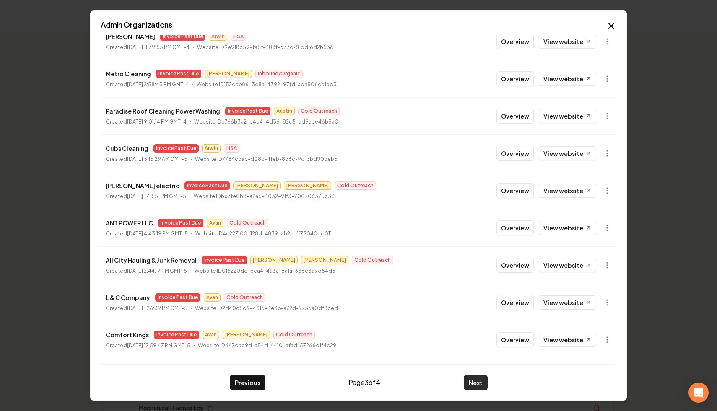
click at [475, 375] on button "Next" at bounding box center [476, 382] width 24 height 15
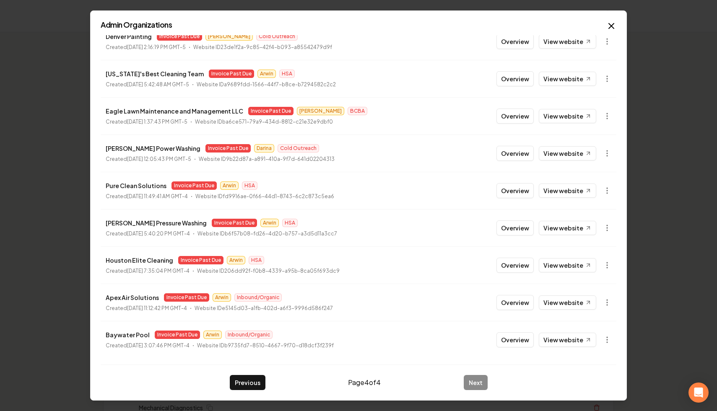
scroll to position [0, 0]
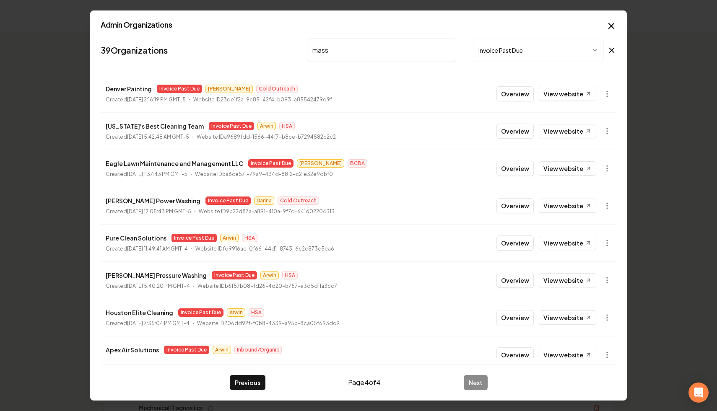
click at [359, 44] on input "mass" at bounding box center [381, 50] width 149 height 23
drag, startPoint x: 352, startPoint y: 47, endPoint x: 226, endPoint y: 47, distance: 125.8
click at [226, 47] on nav "39 Organizations mass Invoice Past Due" at bounding box center [359, 53] width 516 height 37
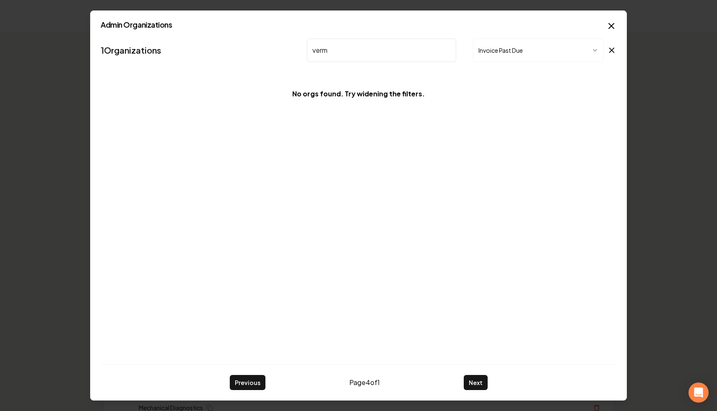
click at [493, 51] on icon at bounding box center [612, 50] width 5 height 5
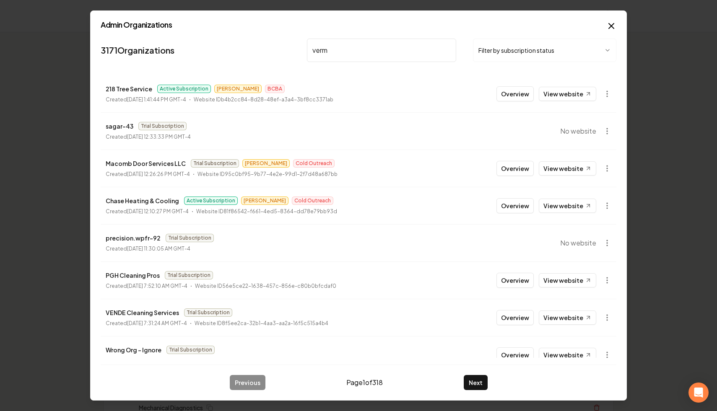
click at [407, 49] on input "verm" at bounding box center [381, 50] width 149 height 23
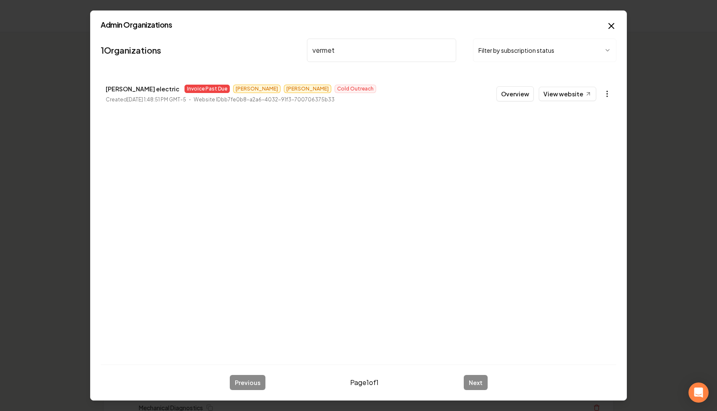
type input "vermet"
click at [493, 96] on circle "button" at bounding box center [607, 96] width 1 height 1
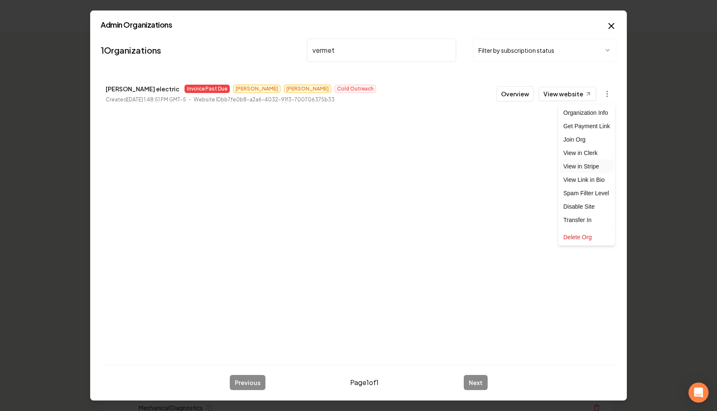
click at [493, 165] on link "View in Stripe" at bounding box center [586, 166] width 53 height 13
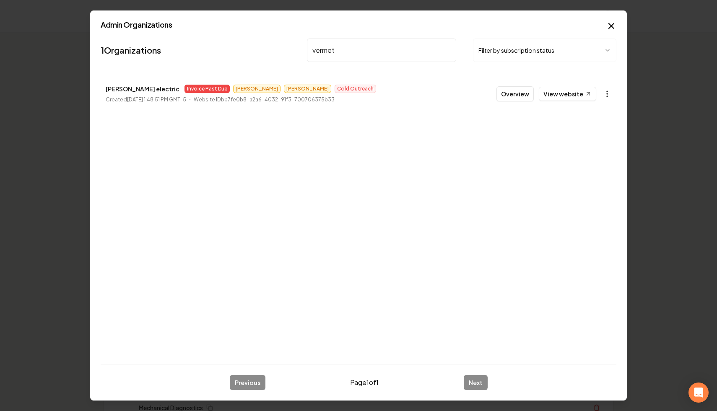
click at [493, 90] on icon "button" at bounding box center [607, 94] width 8 height 8
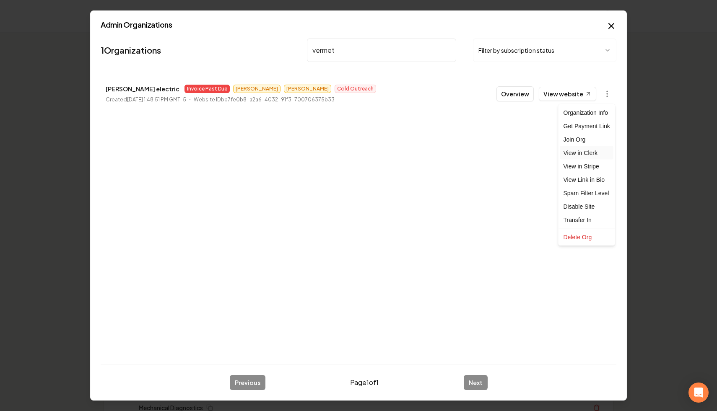
click at [493, 154] on link "View in Clerk" at bounding box center [586, 152] width 53 height 13
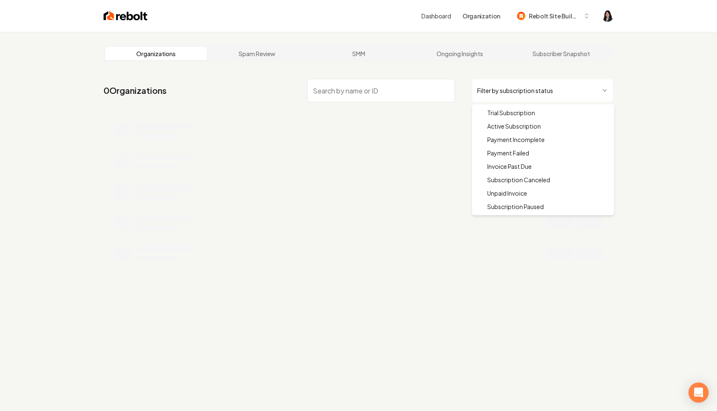
click at [506, 96] on html "Dashboard Organization Rebolt Site Builder Organizations Spam Review SMM Ongoin…" at bounding box center [358, 205] width 717 height 411
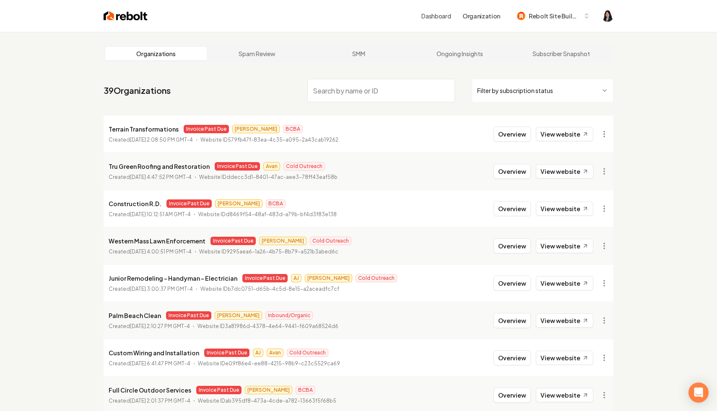
scroll to position [91, 0]
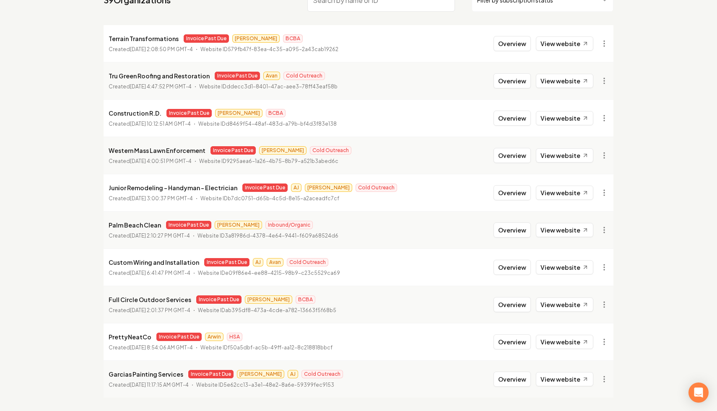
click at [88, 187] on div "Organizations Spam Review SMM Ongoing Insights Subscriber Snapshot 39 Organizat…" at bounding box center [358, 176] width 717 height 470
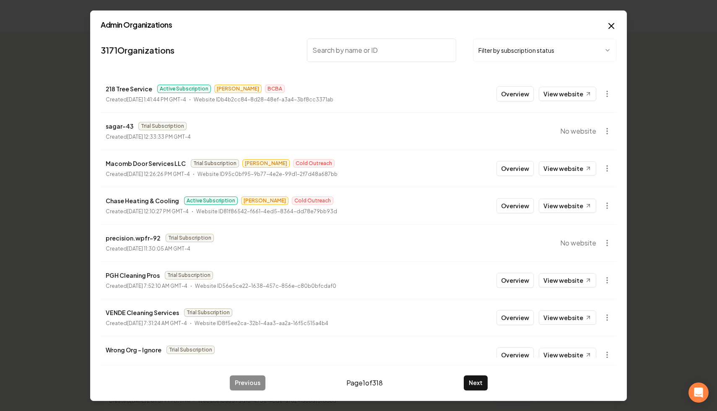
click at [516, 52] on body "Dashboard Organization Rebolt Site Builder Organizations Spam Review SMM Ongoin…" at bounding box center [358, 205] width 717 height 411
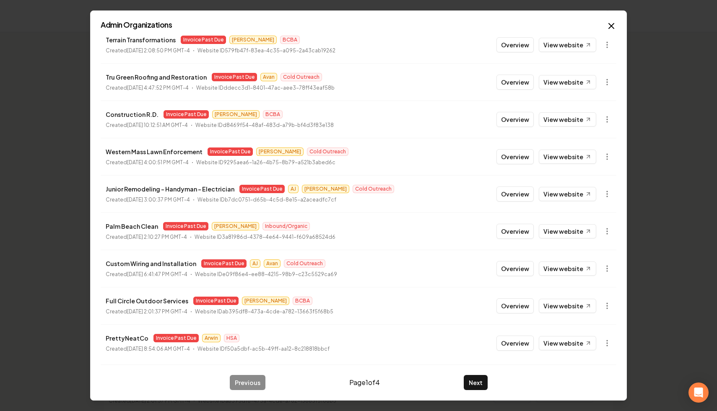
scroll to position [90, 0]
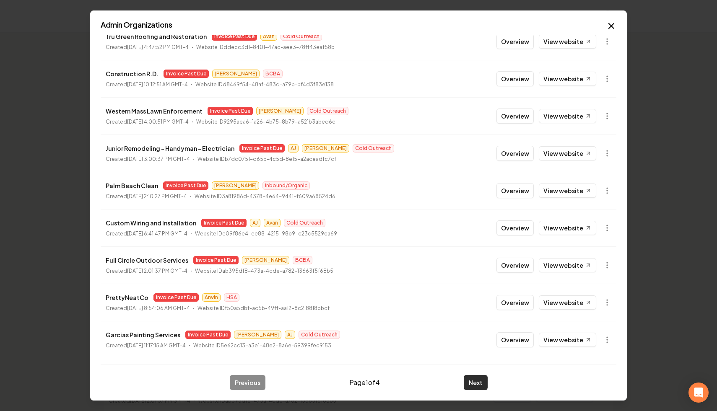
click at [471, 385] on button "Next" at bounding box center [476, 382] width 24 height 15
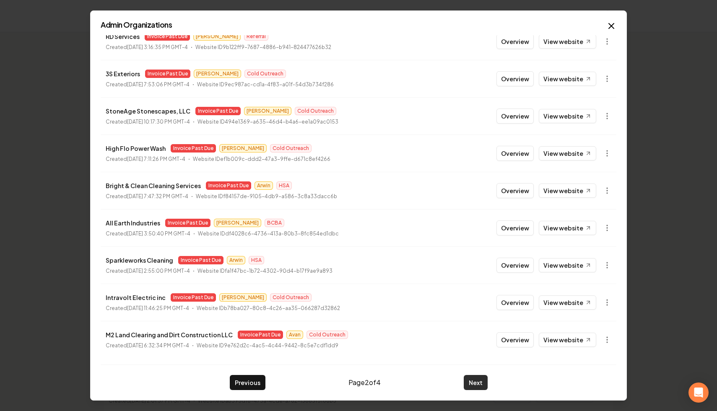
click at [478, 388] on button "Next" at bounding box center [476, 382] width 24 height 15
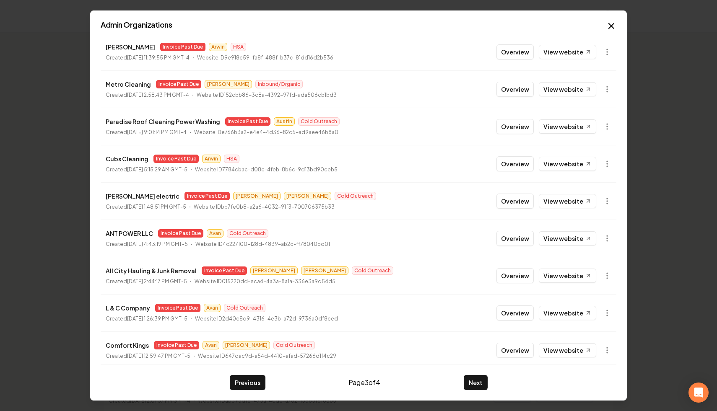
scroll to position [0, 0]
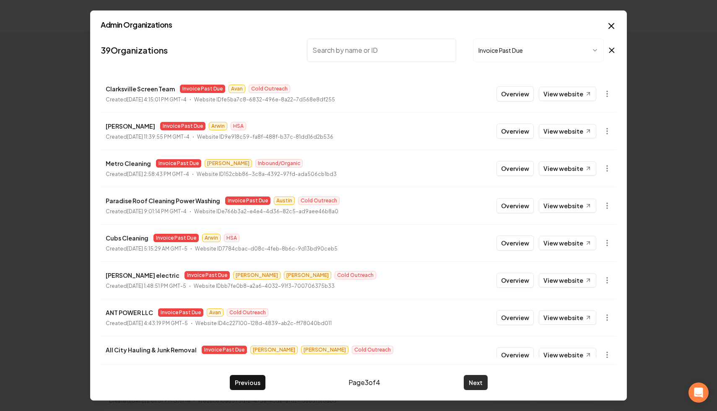
click at [472, 379] on button "Next" at bounding box center [476, 382] width 24 height 15
